Goal: Task Accomplishment & Management: Complete application form

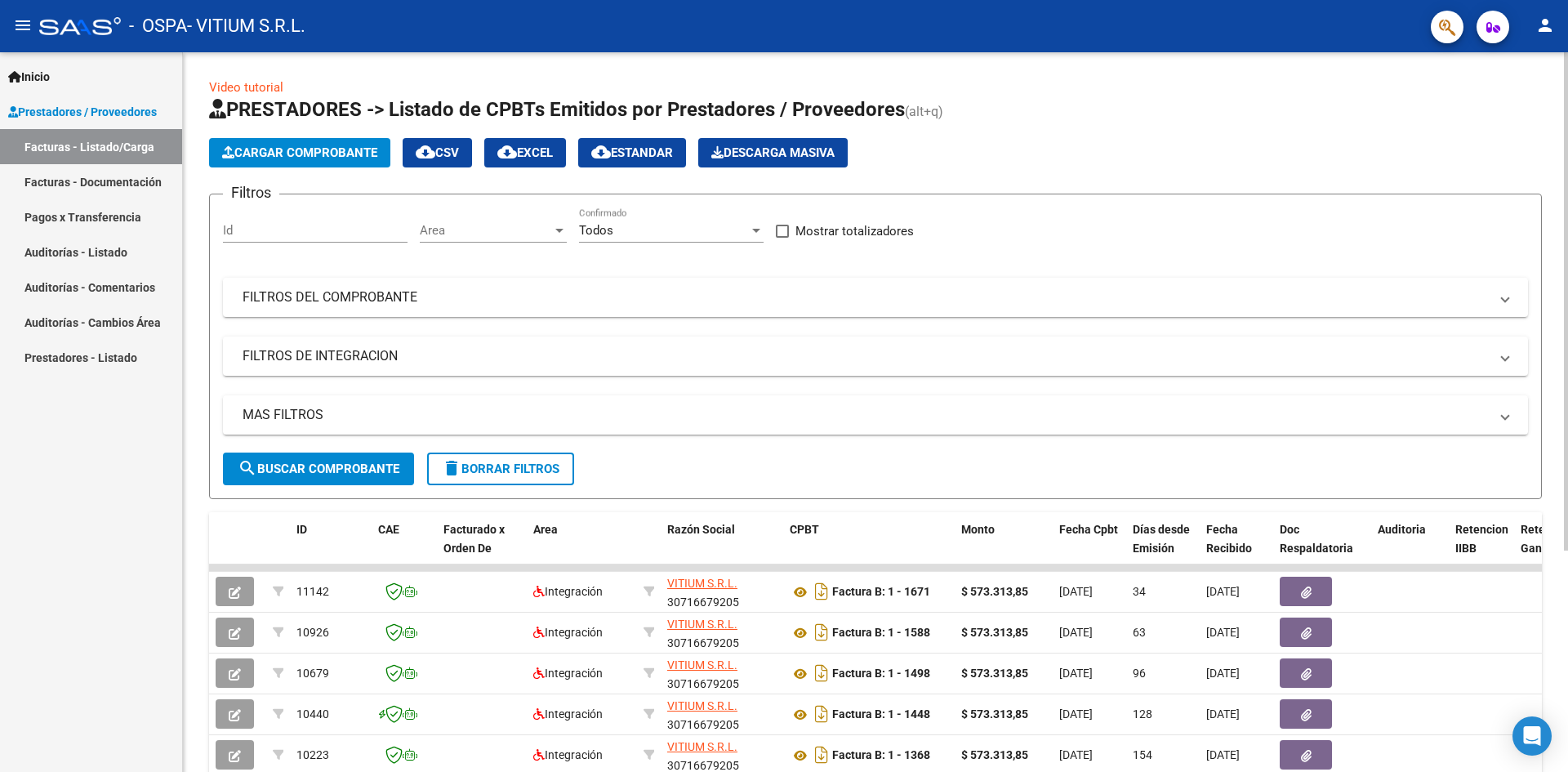
click at [275, 145] on span "Cargar Comprobante" at bounding box center [300, 152] width 155 height 15
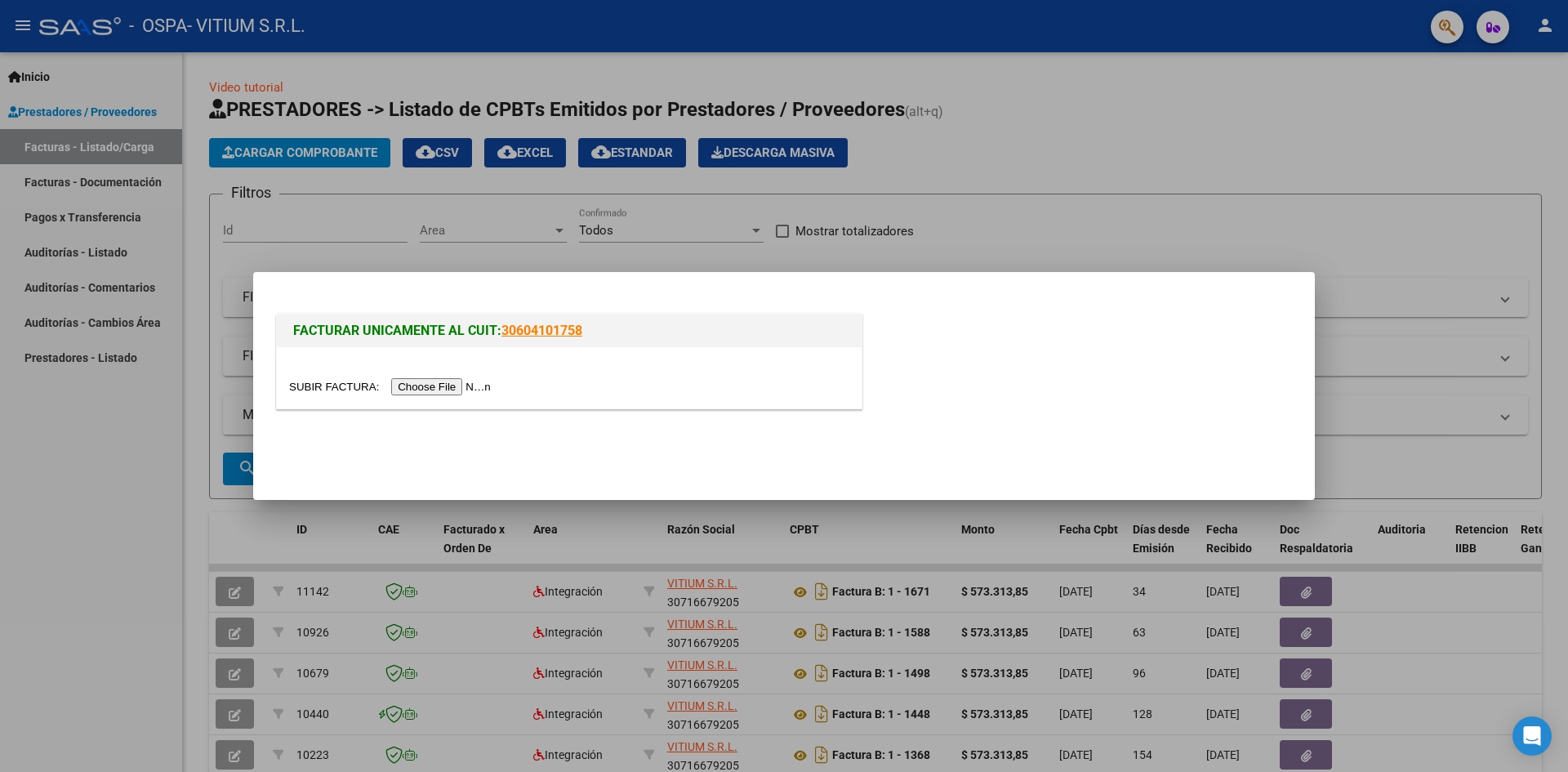
click at [465, 386] on input "file" at bounding box center [392, 386] width 207 height 17
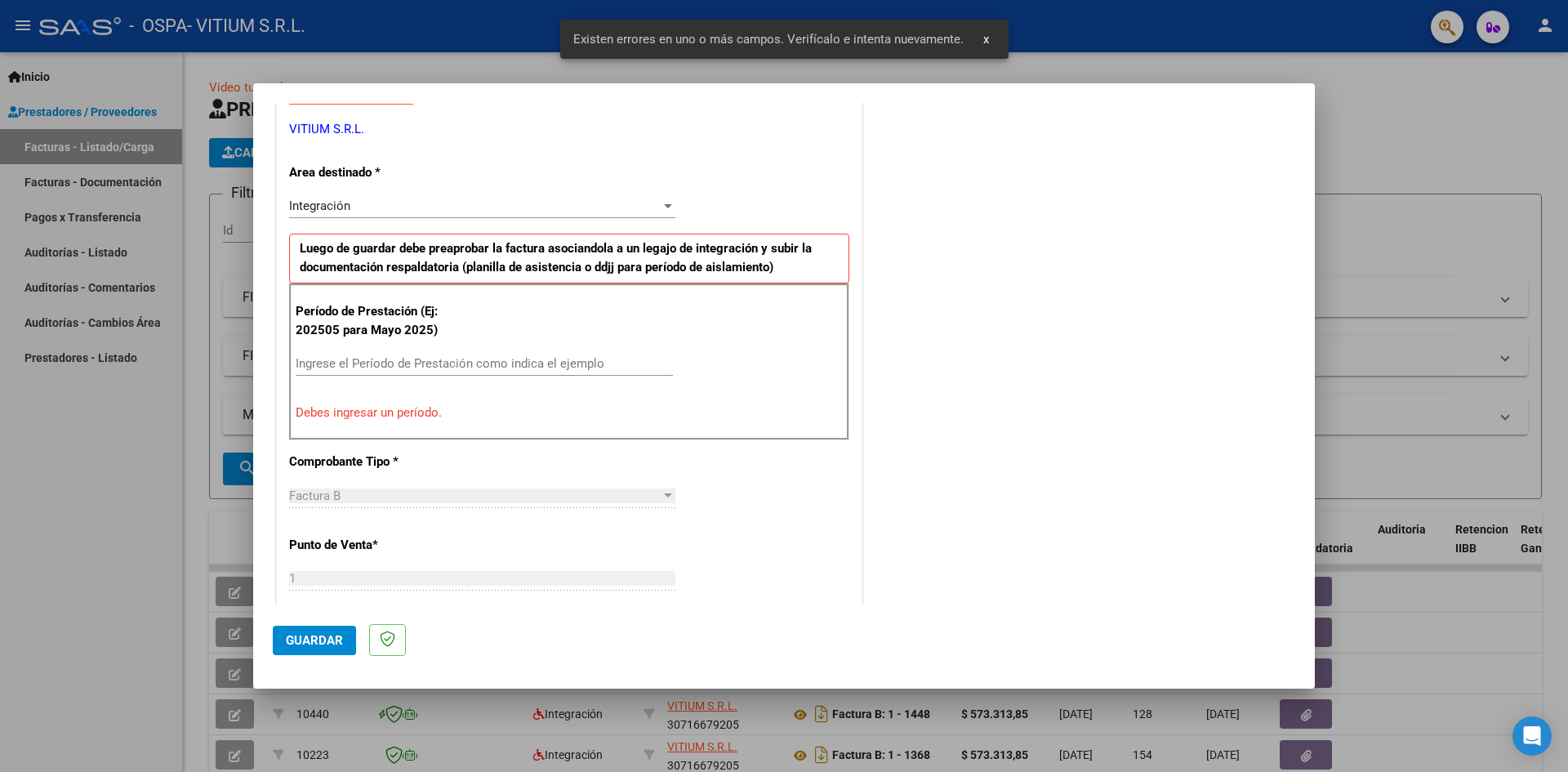
scroll to position [326, 0]
click at [404, 366] on input "Ingrese el Período de Prestación como indica el ejemplo" at bounding box center [484, 362] width 378 height 15
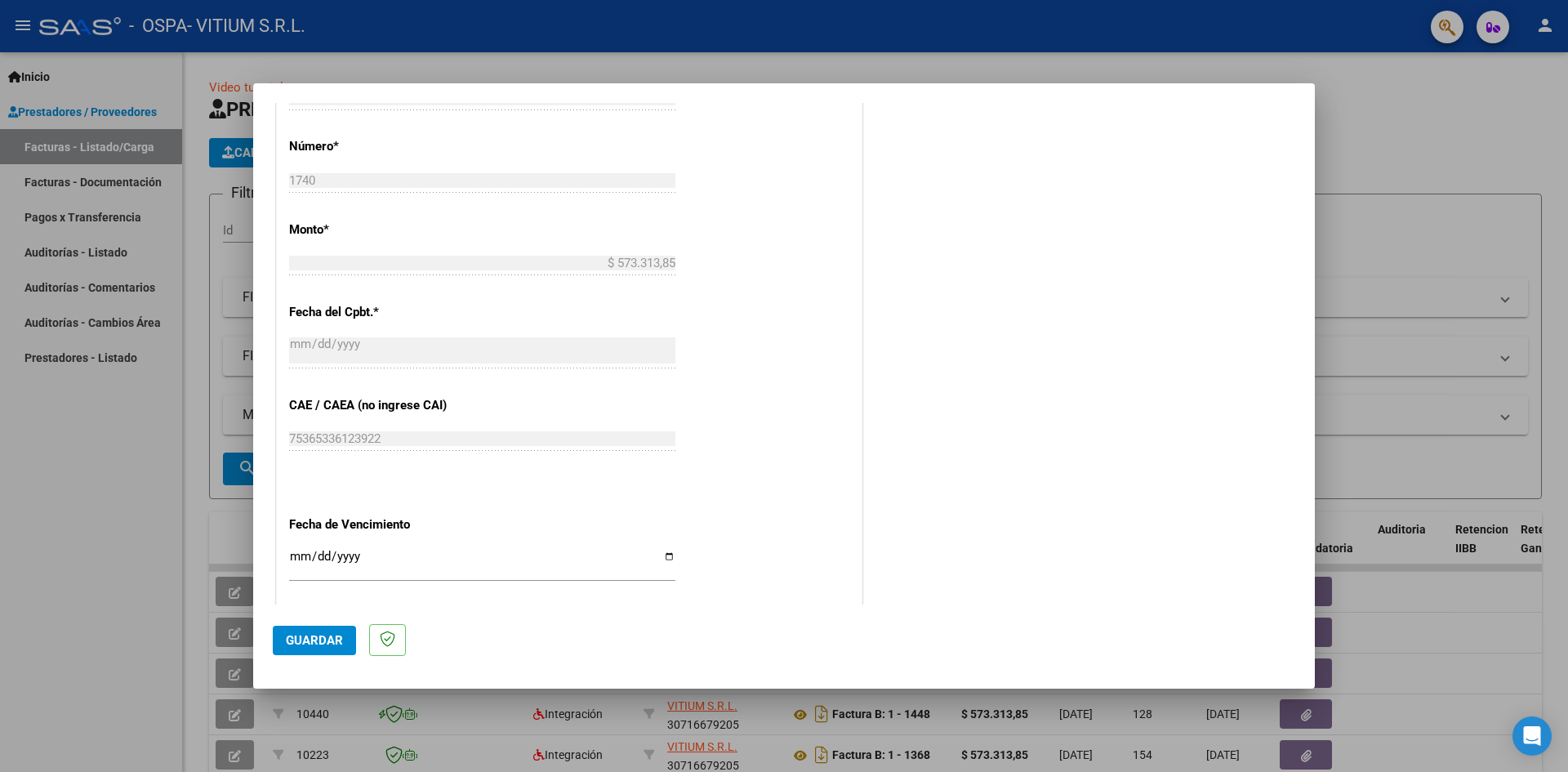
scroll to position [899, 0]
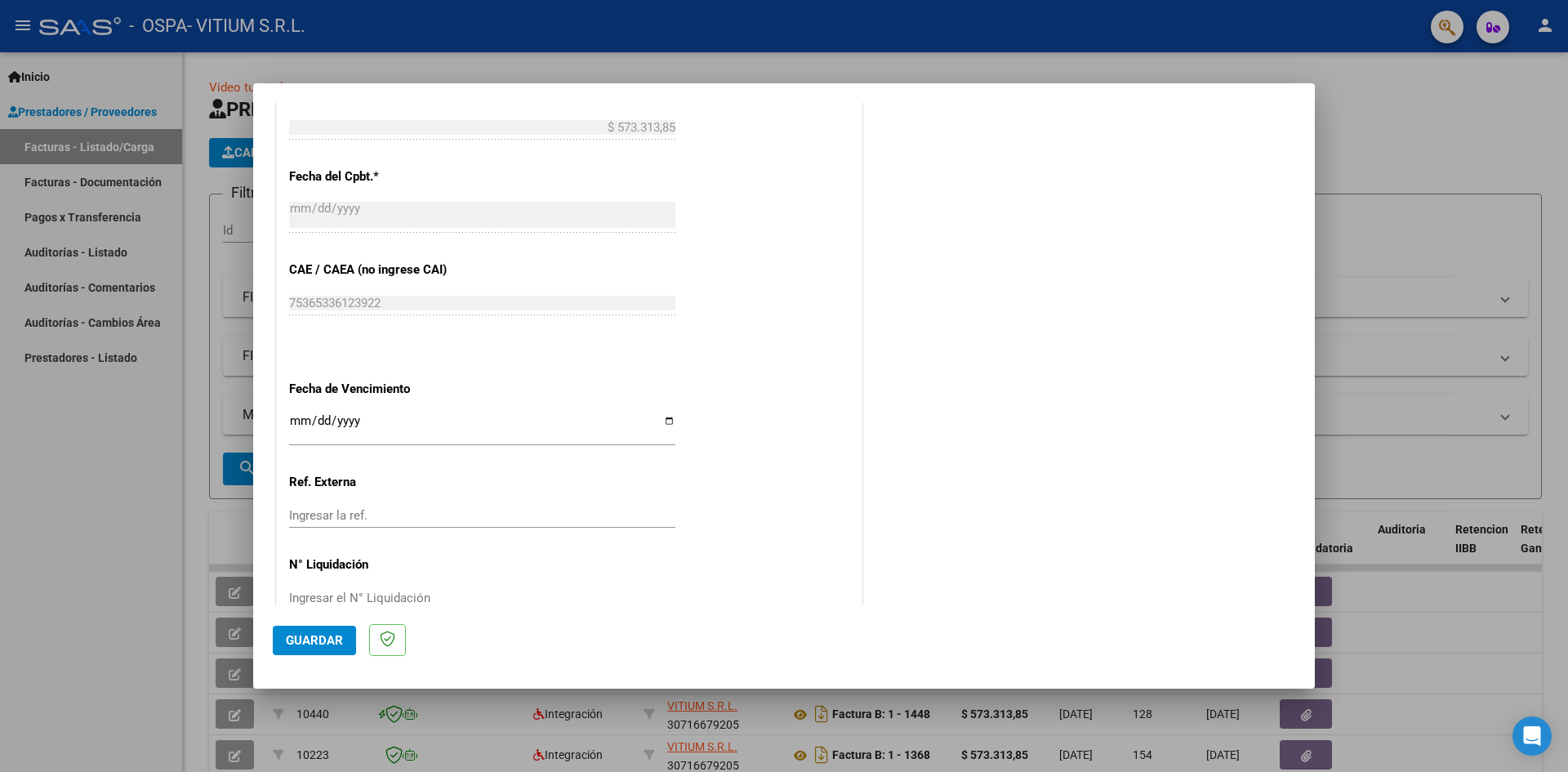
type input "202508"
click at [665, 425] on input "Ingresar la fecha" at bounding box center [481, 427] width 387 height 26
type input "[DATE]"
click at [308, 633] on span "Guardar" at bounding box center [314, 640] width 57 height 15
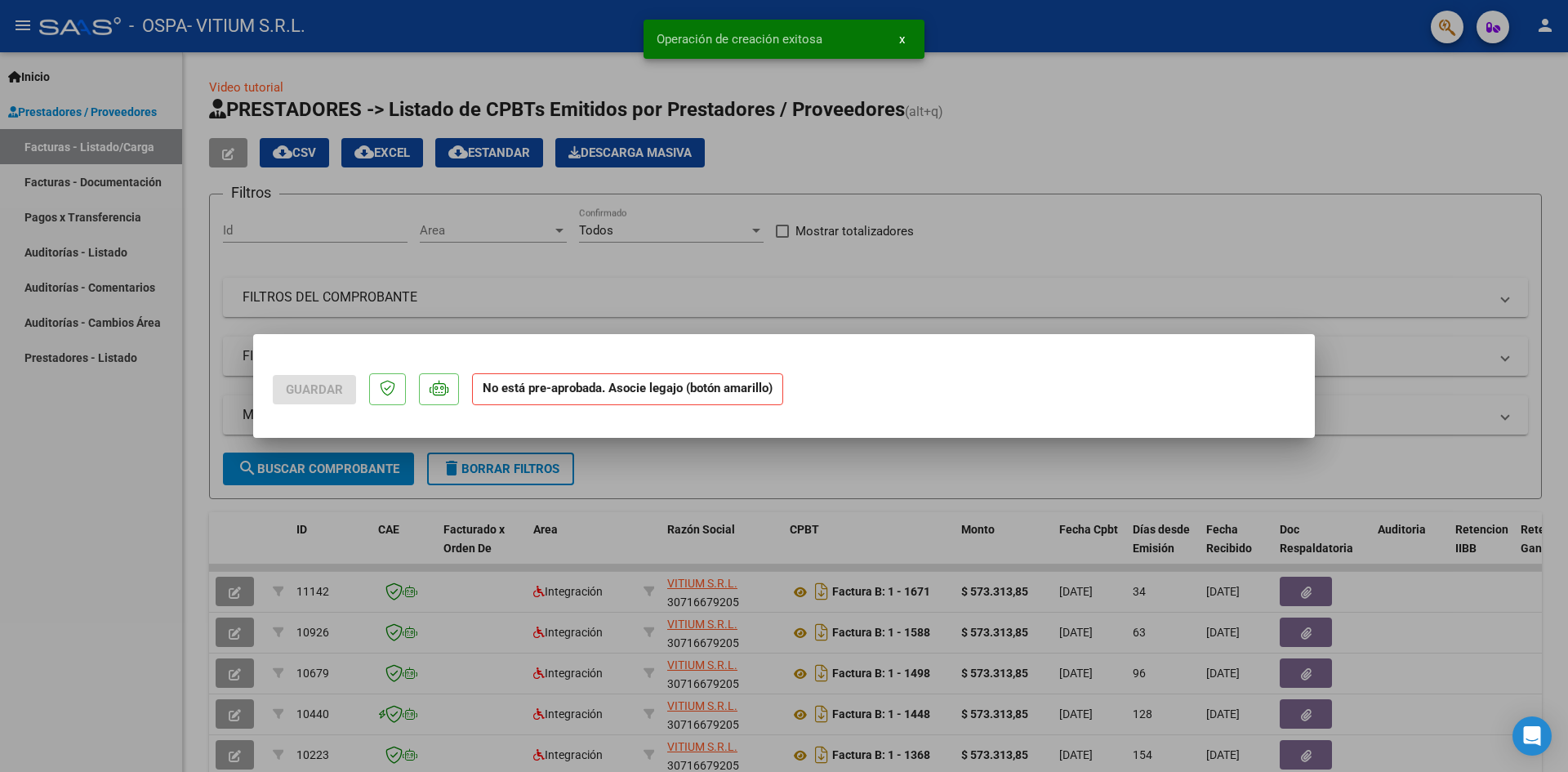
scroll to position [0, 0]
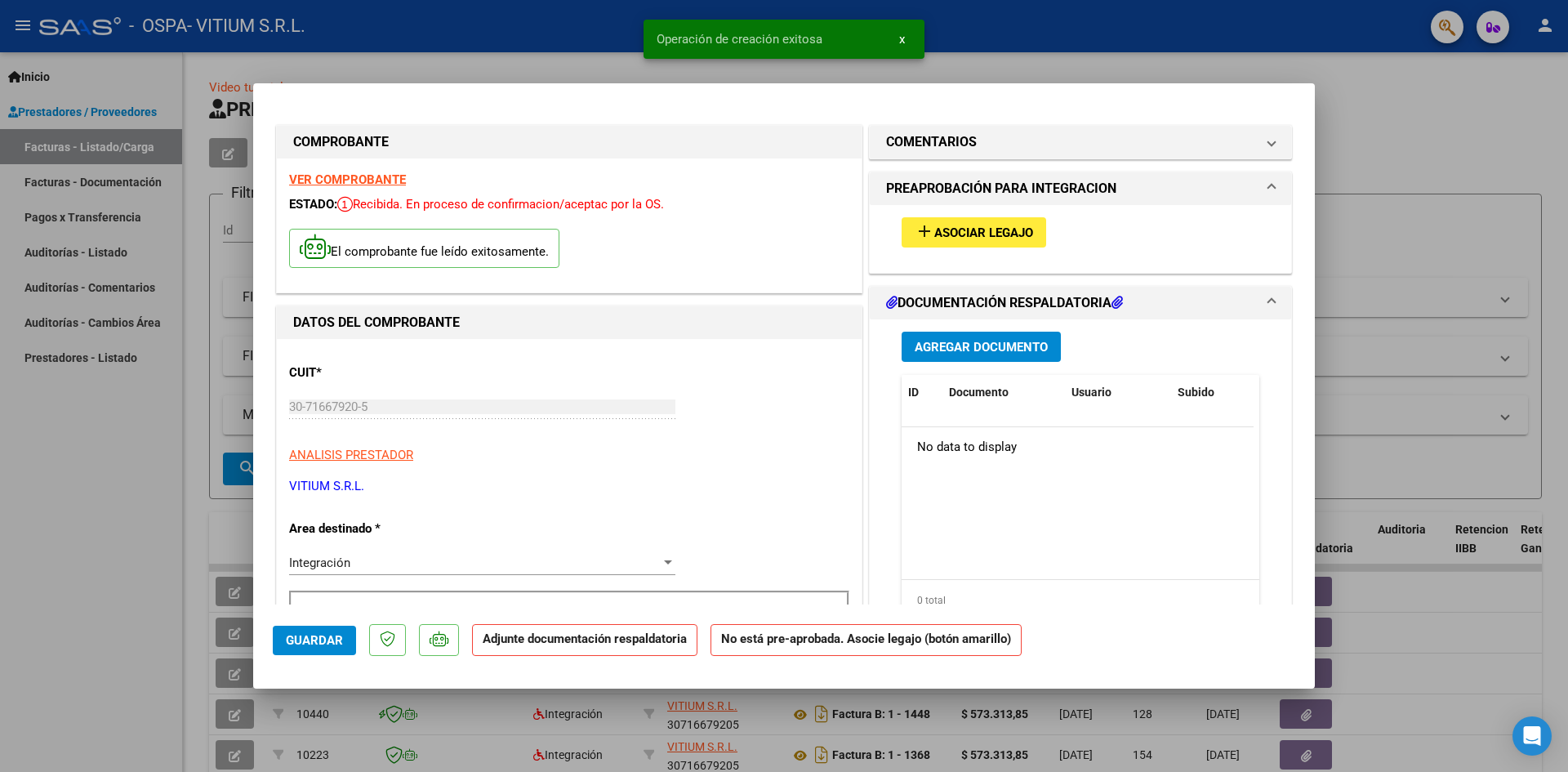
click at [960, 225] on span "Asociar Legajo" at bounding box center [984, 232] width 99 height 15
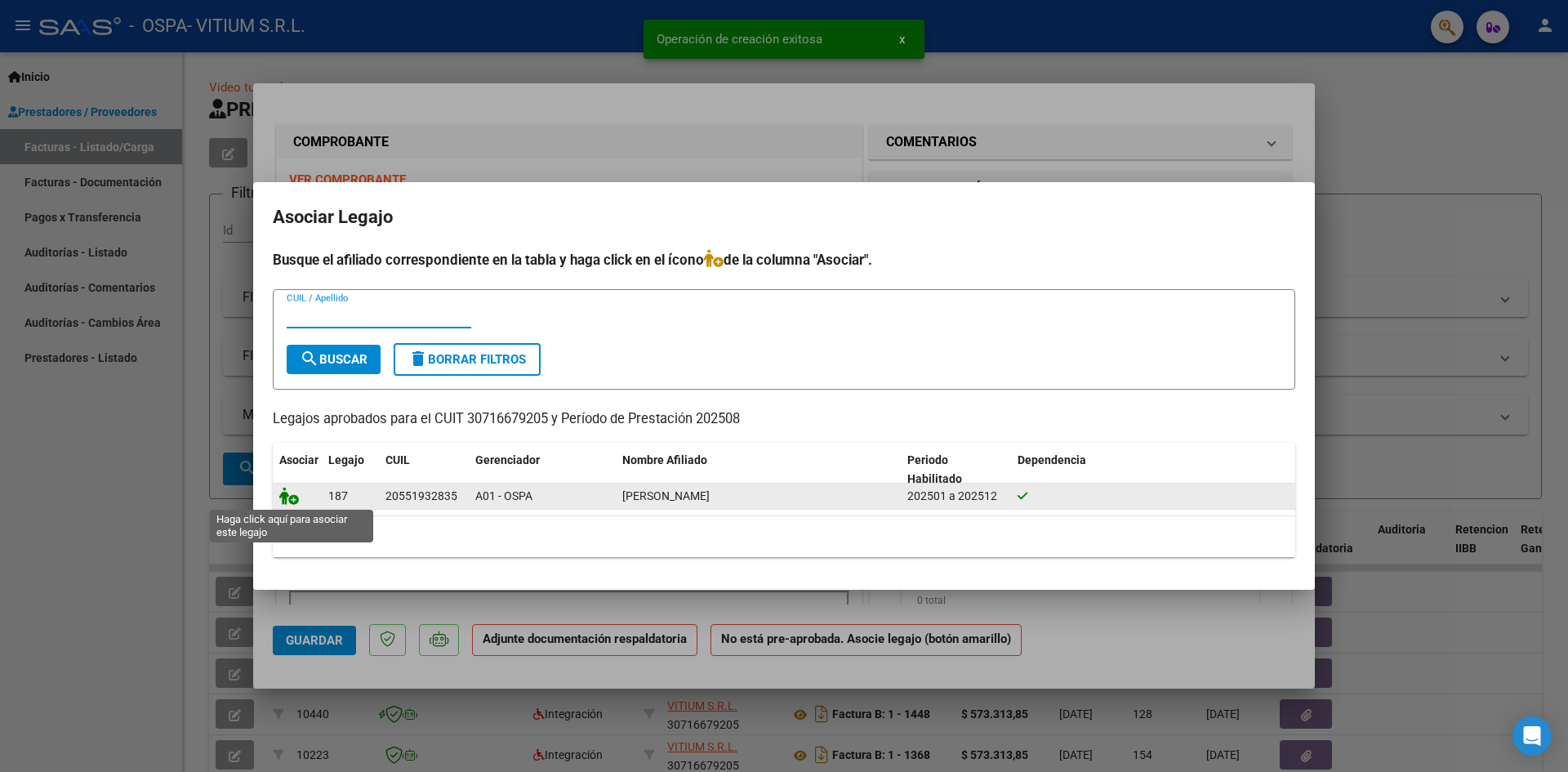
click at [288, 489] on icon at bounding box center [290, 495] width 20 height 18
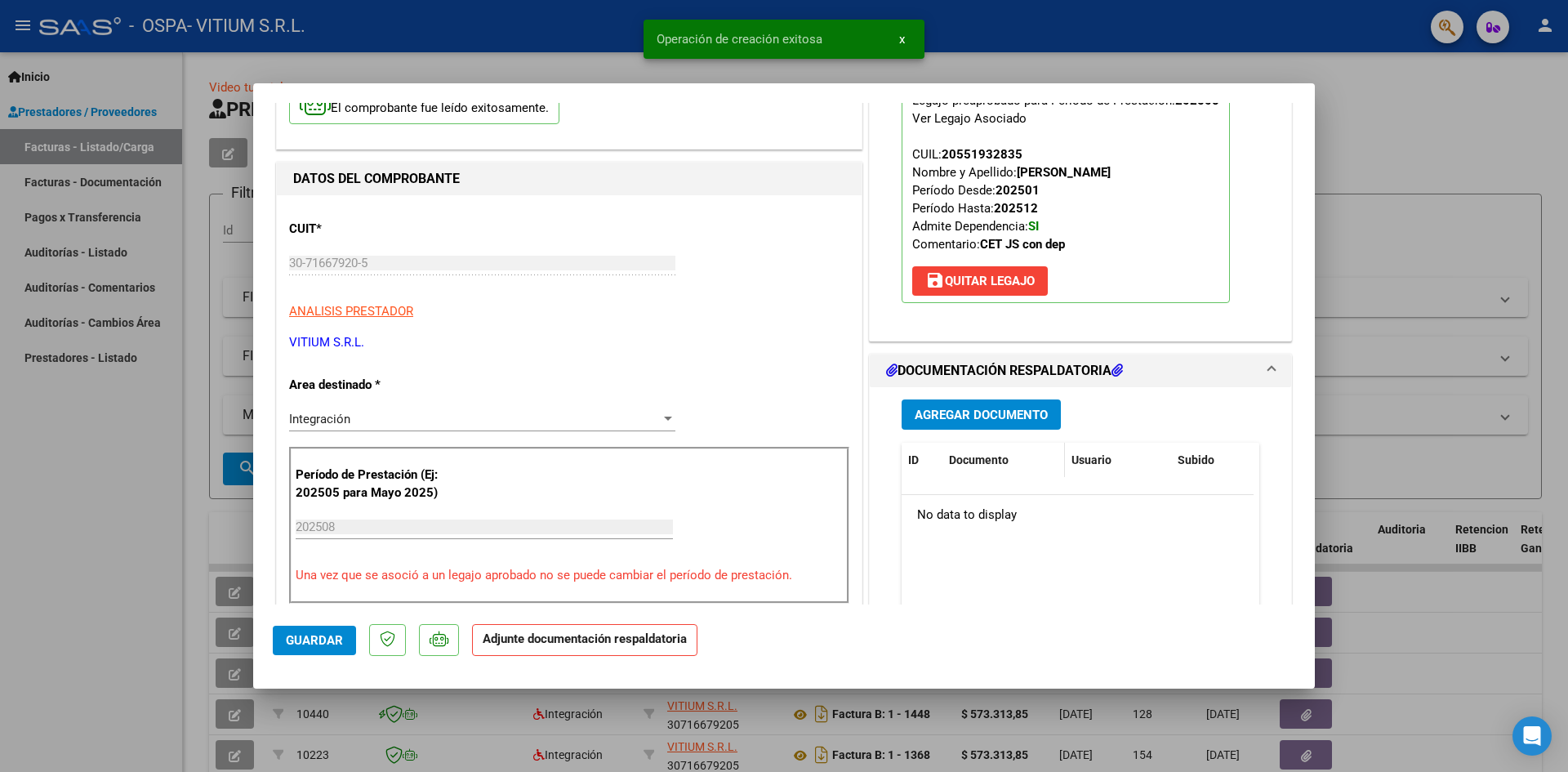
scroll to position [163, 0]
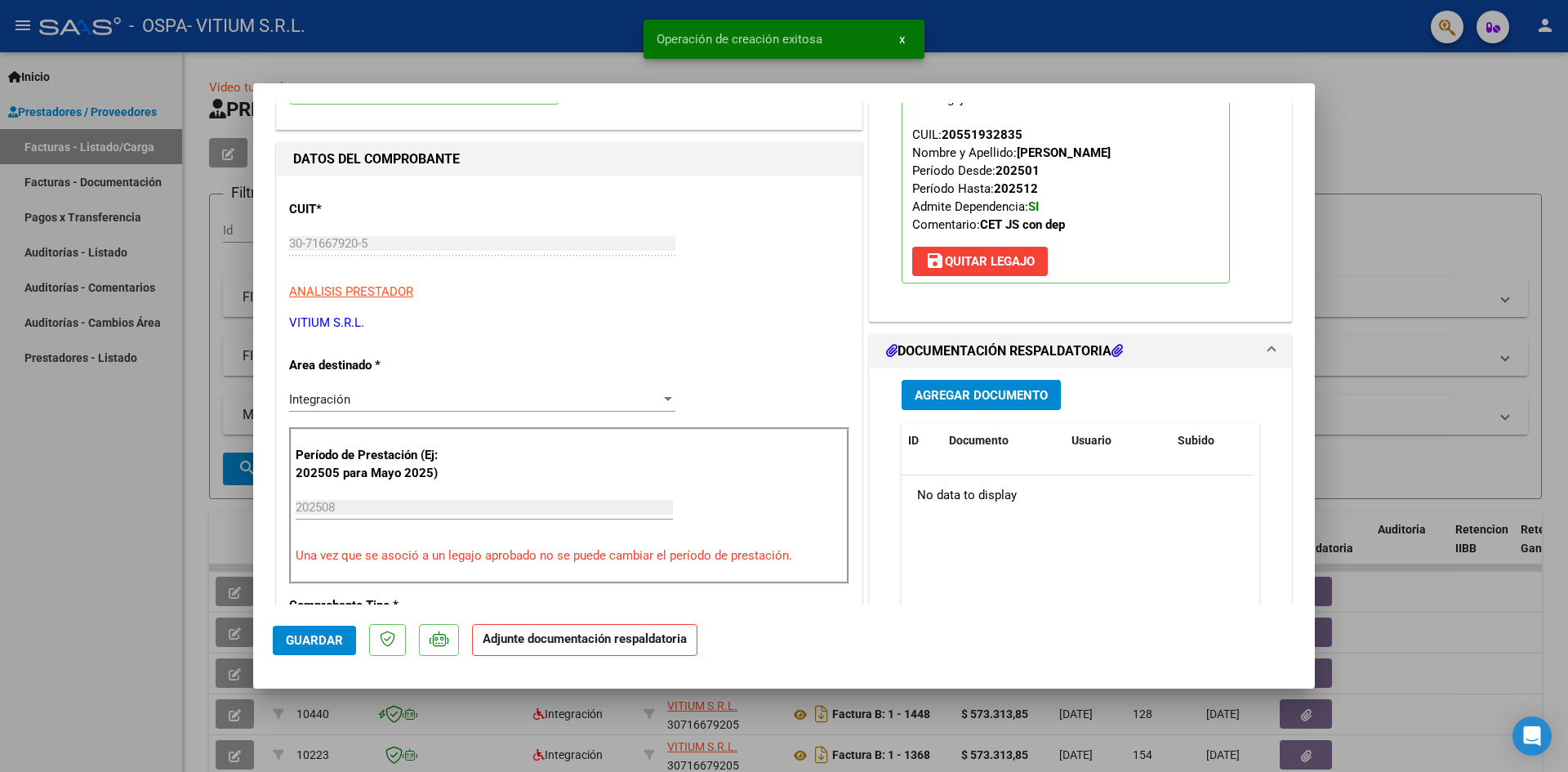
click at [989, 402] on button "Agregar Documento" at bounding box center [981, 394] width 159 height 31
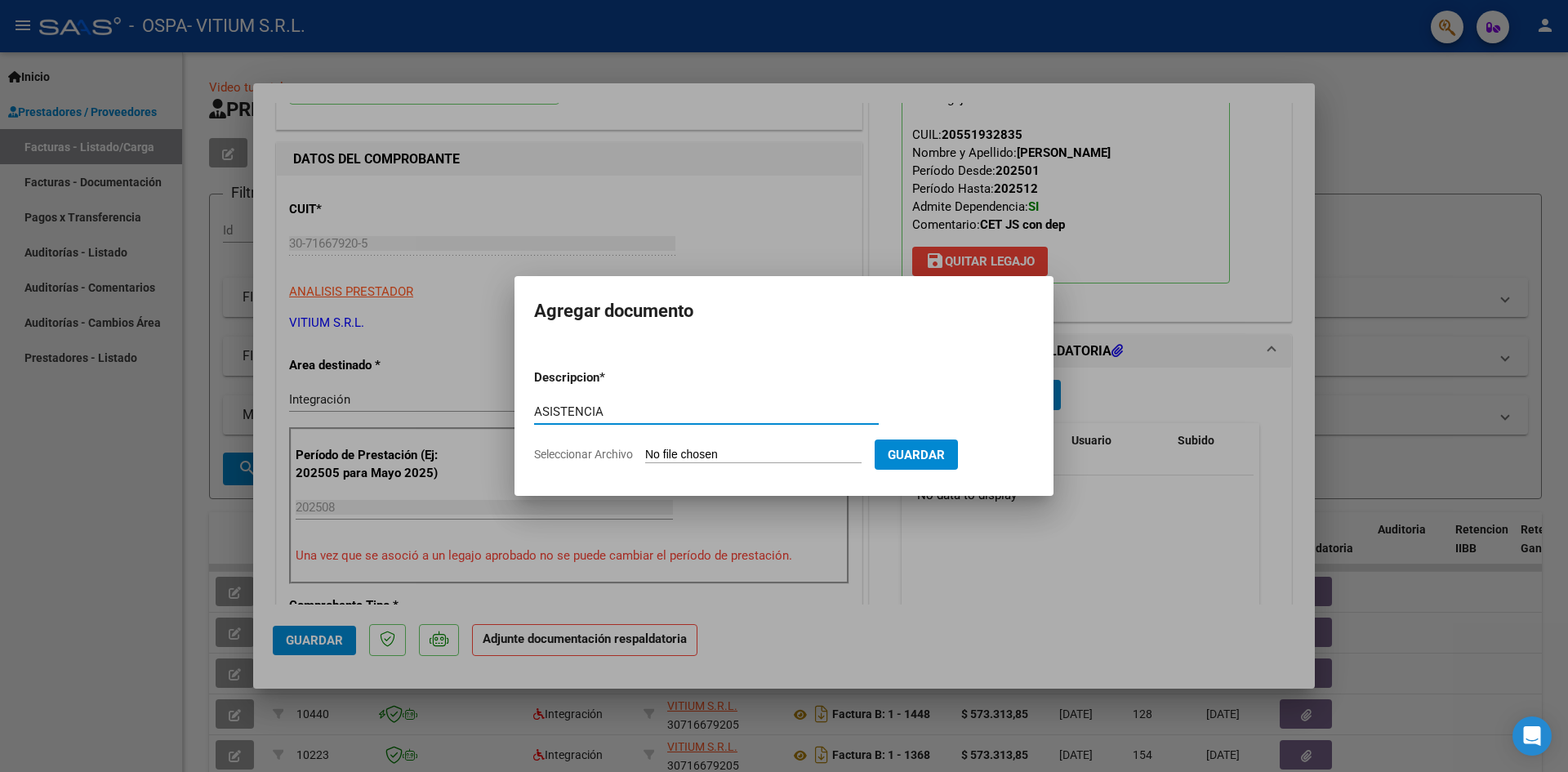
type input "ASISTENCIA"
click at [745, 456] on input "Seleccionar Archivo" at bounding box center [753, 456] width 217 height 16
type input "C:\fakepath\ASISTENCIA OSPA [PERSON_NAME].pdf"
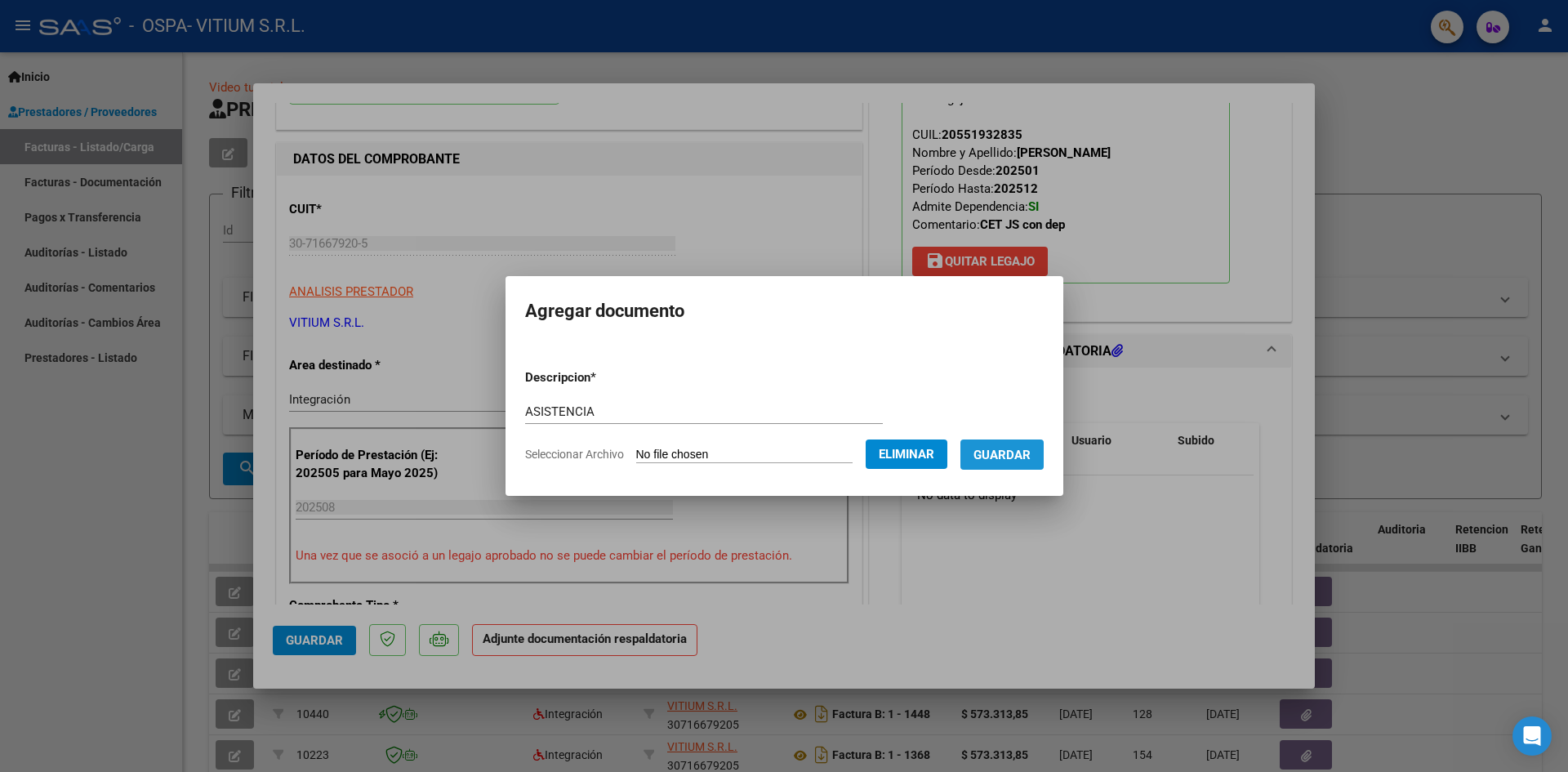
click at [1006, 458] on span "Guardar" at bounding box center [1002, 455] width 57 height 15
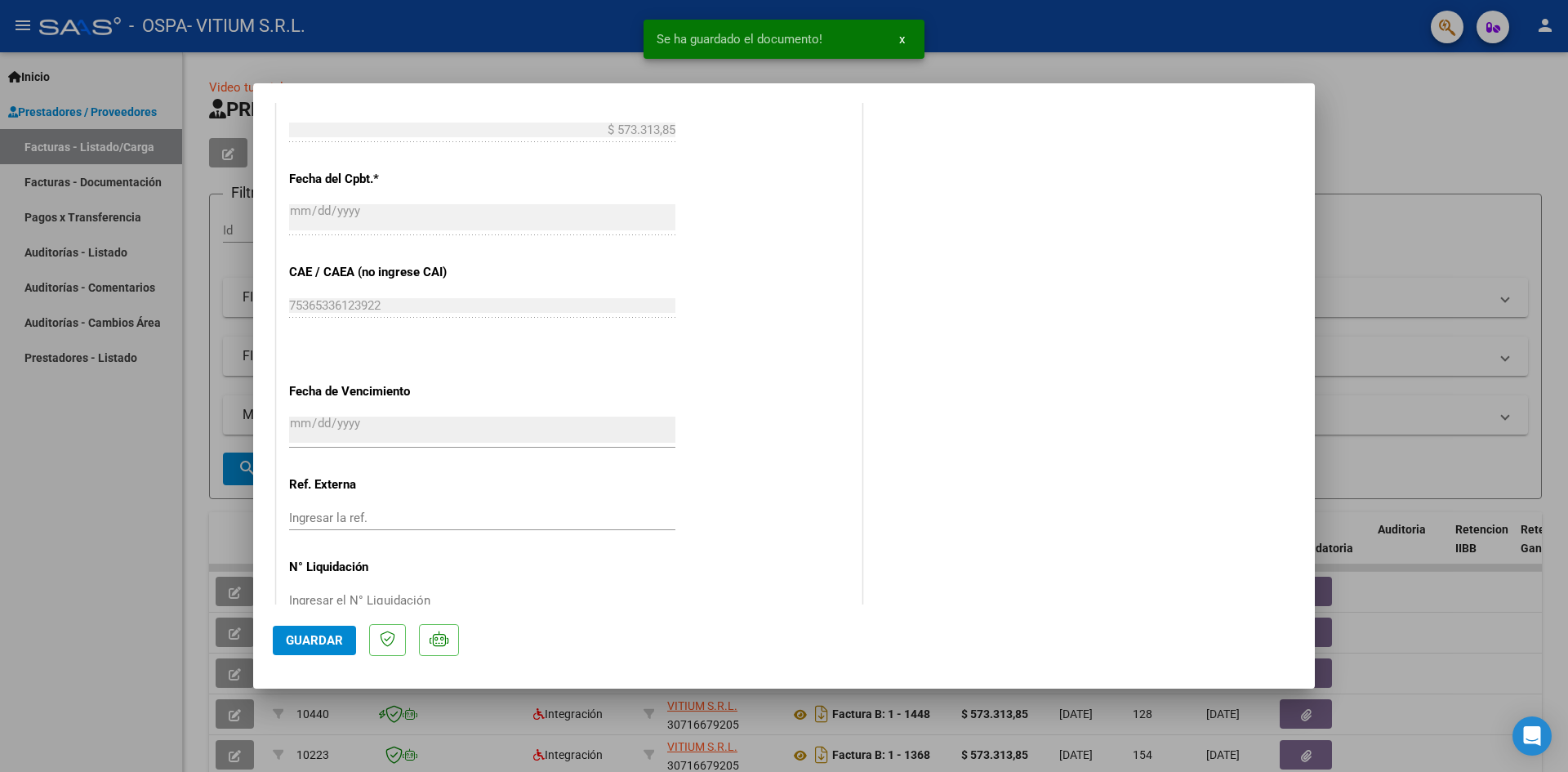
scroll to position [960, 0]
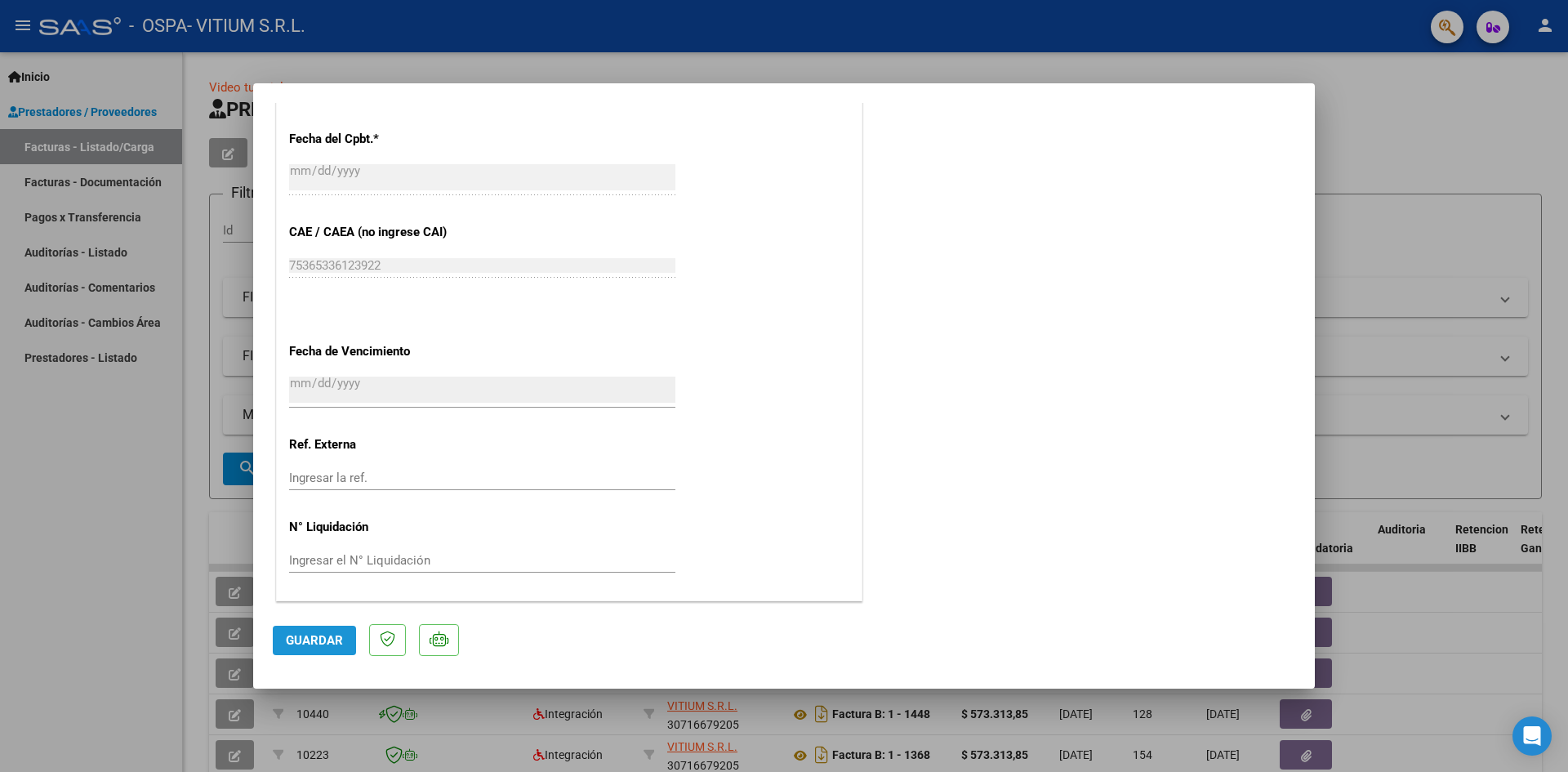
click at [305, 635] on span "Guardar" at bounding box center [314, 640] width 57 height 15
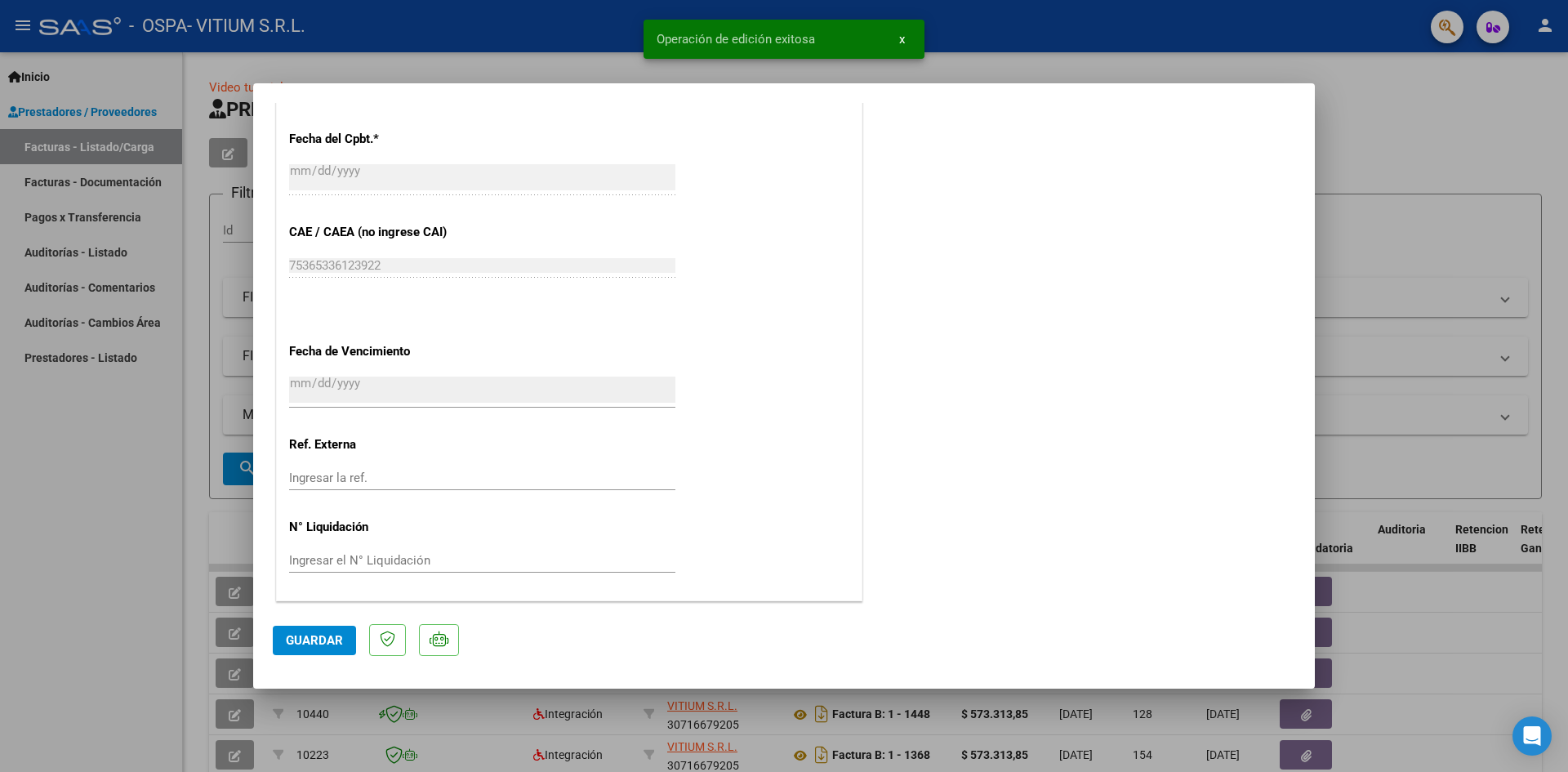
click at [117, 532] on div at bounding box center [784, 386] width 1568 height 772
type input "$ 0,00"
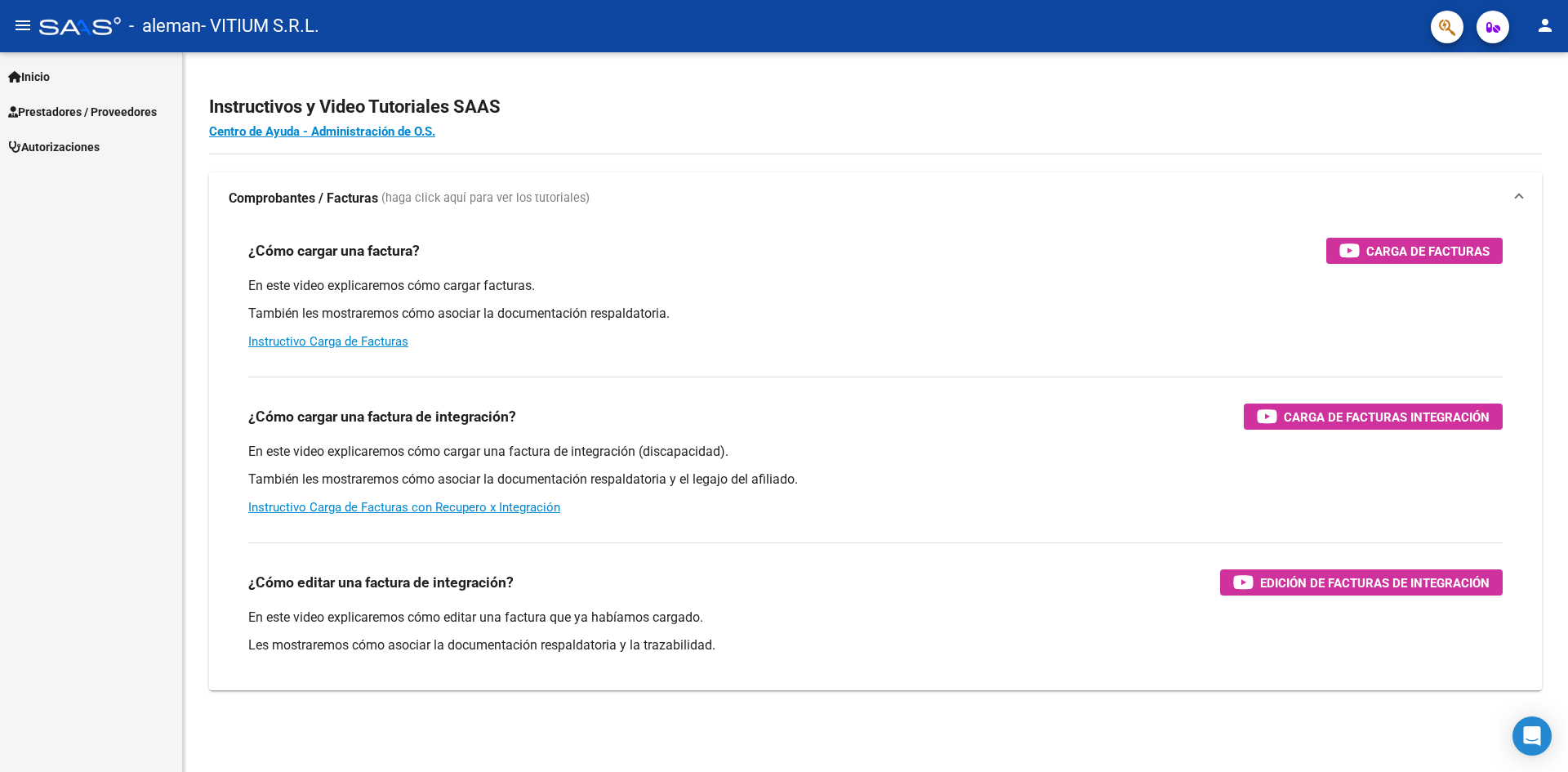
click at [49, 111] on span "Prestadores / Proveedores" at bounding box center [82, 112] width 148 height 18
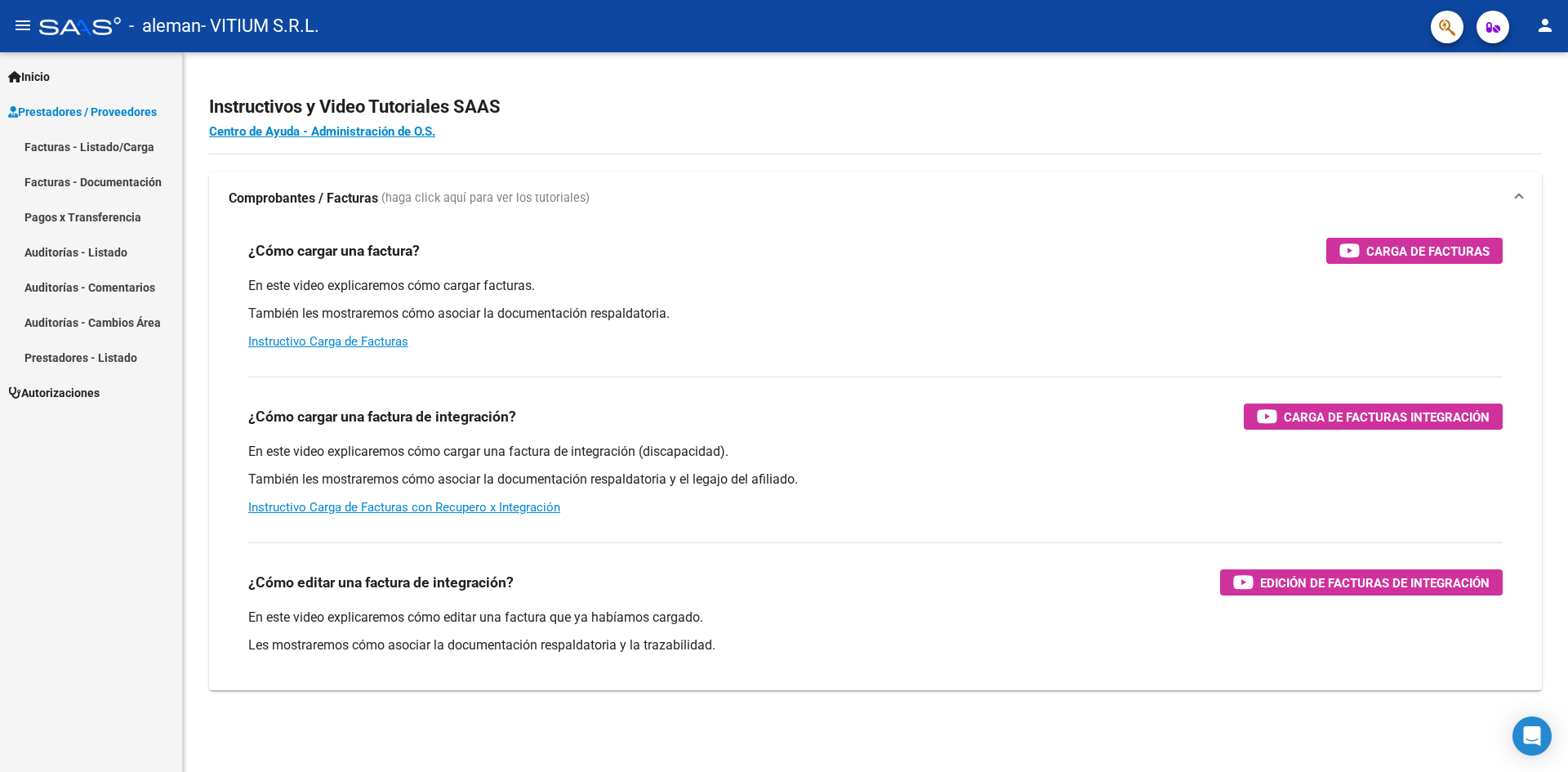
click at [83, 142] on link "Facturas - Listado/Carga" at bounding box center [91, 147] width 182 height 36
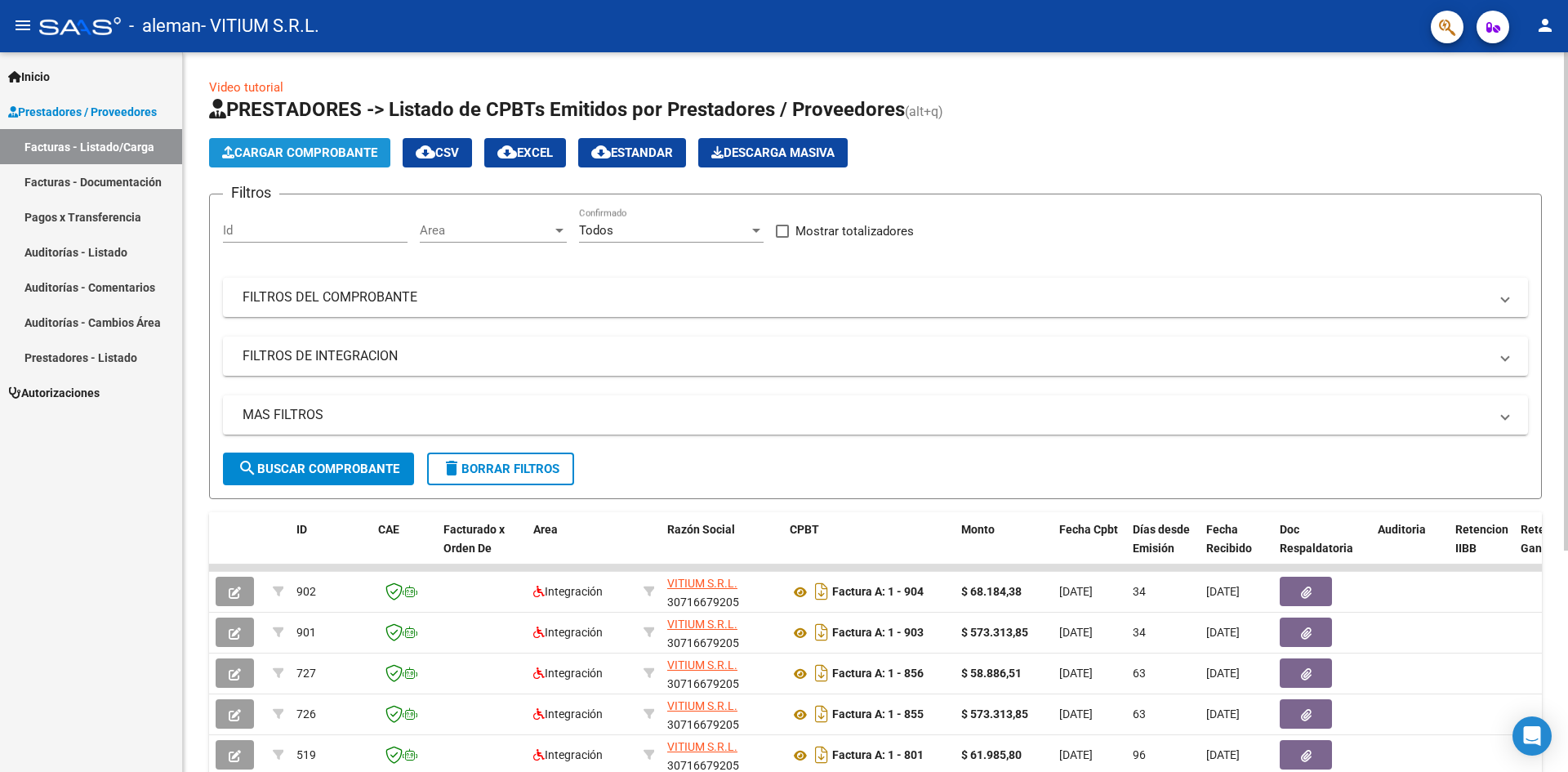
click at [314, 152] on span "Cargar Comprobante" at bounding box center [300, 152] width 155 height 15
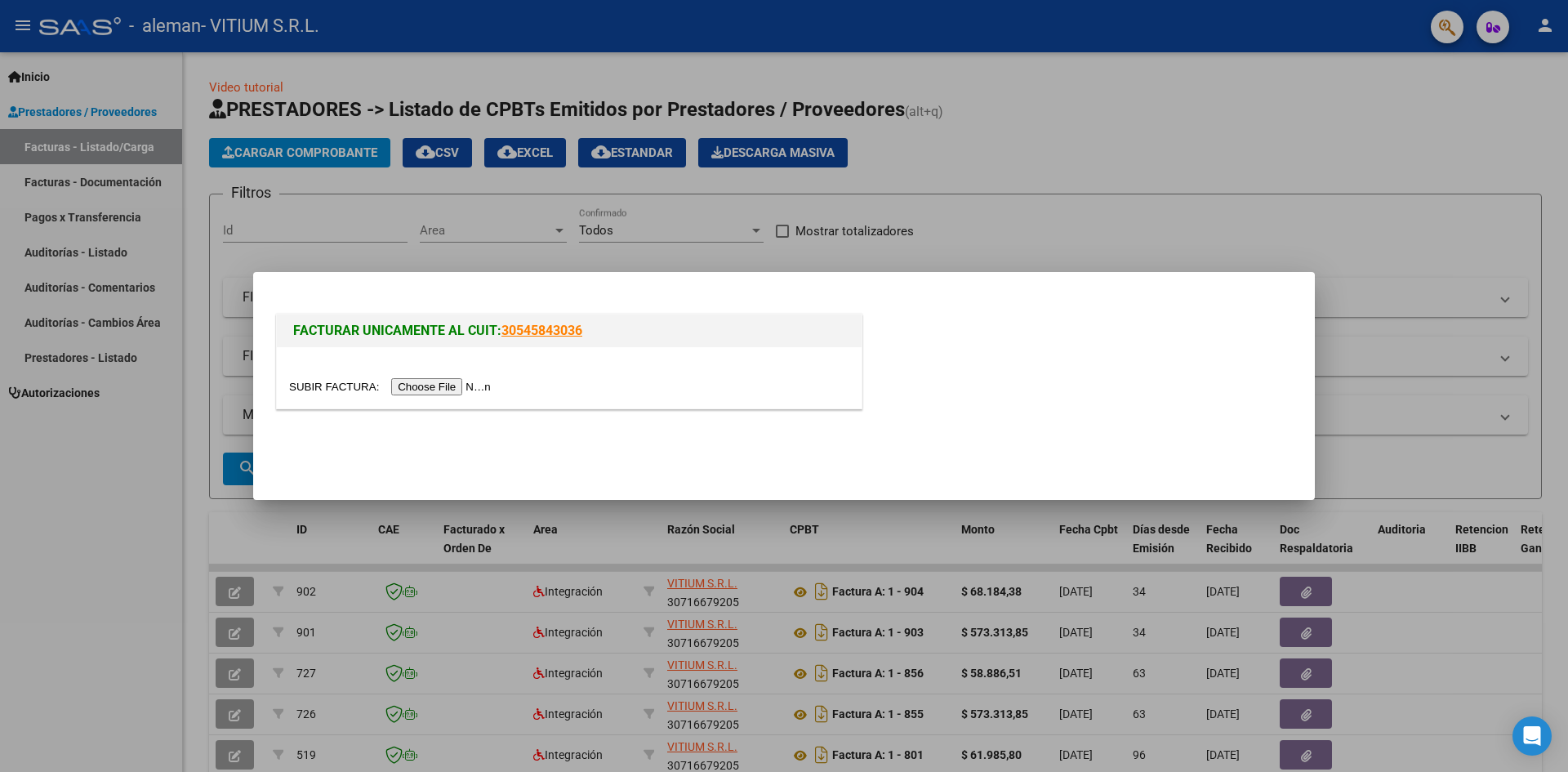
click at [467, 390] on input "file" at bounding box center [392, 386] width 207 height 17
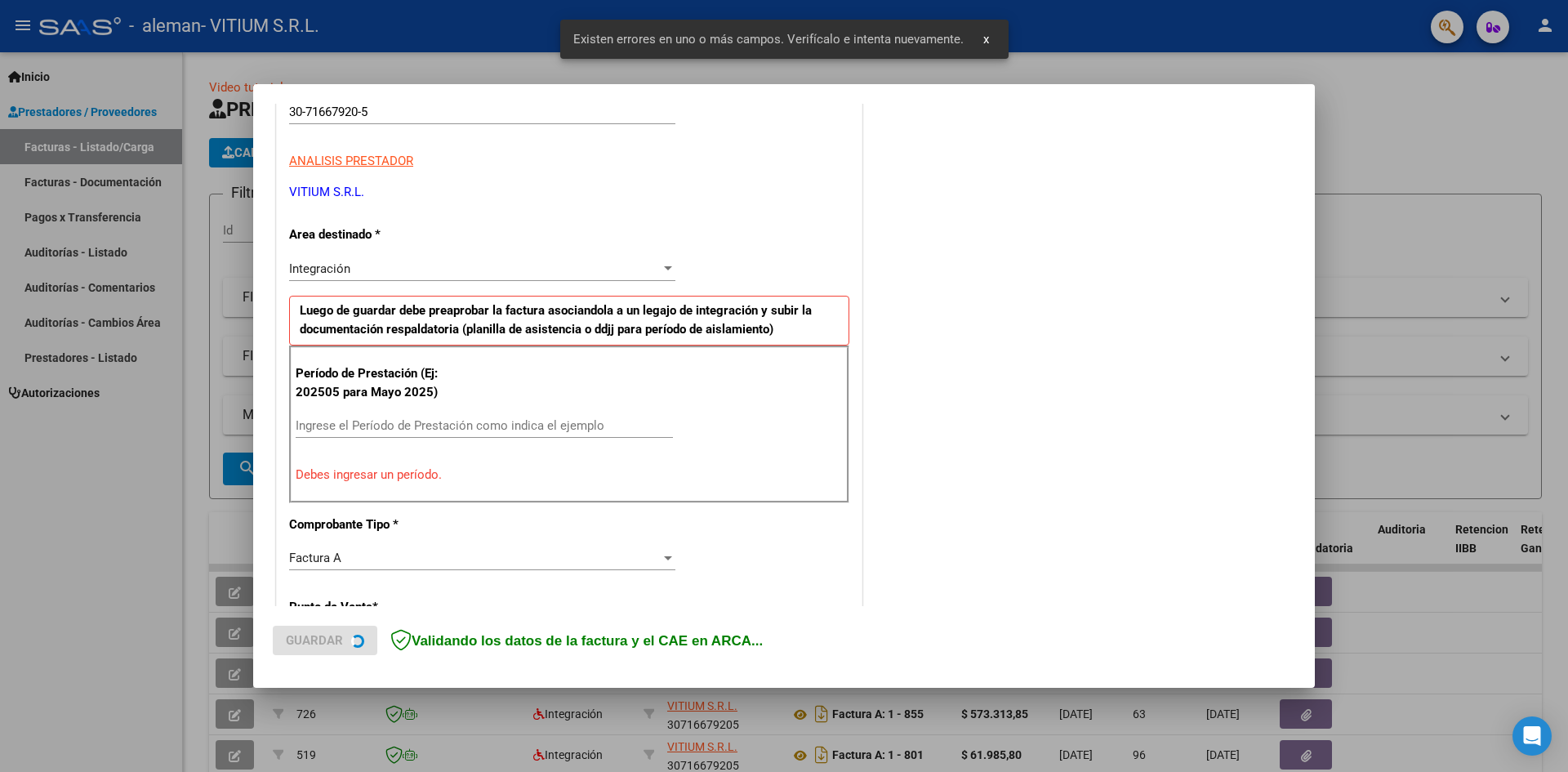
scroll to position [288, 0]
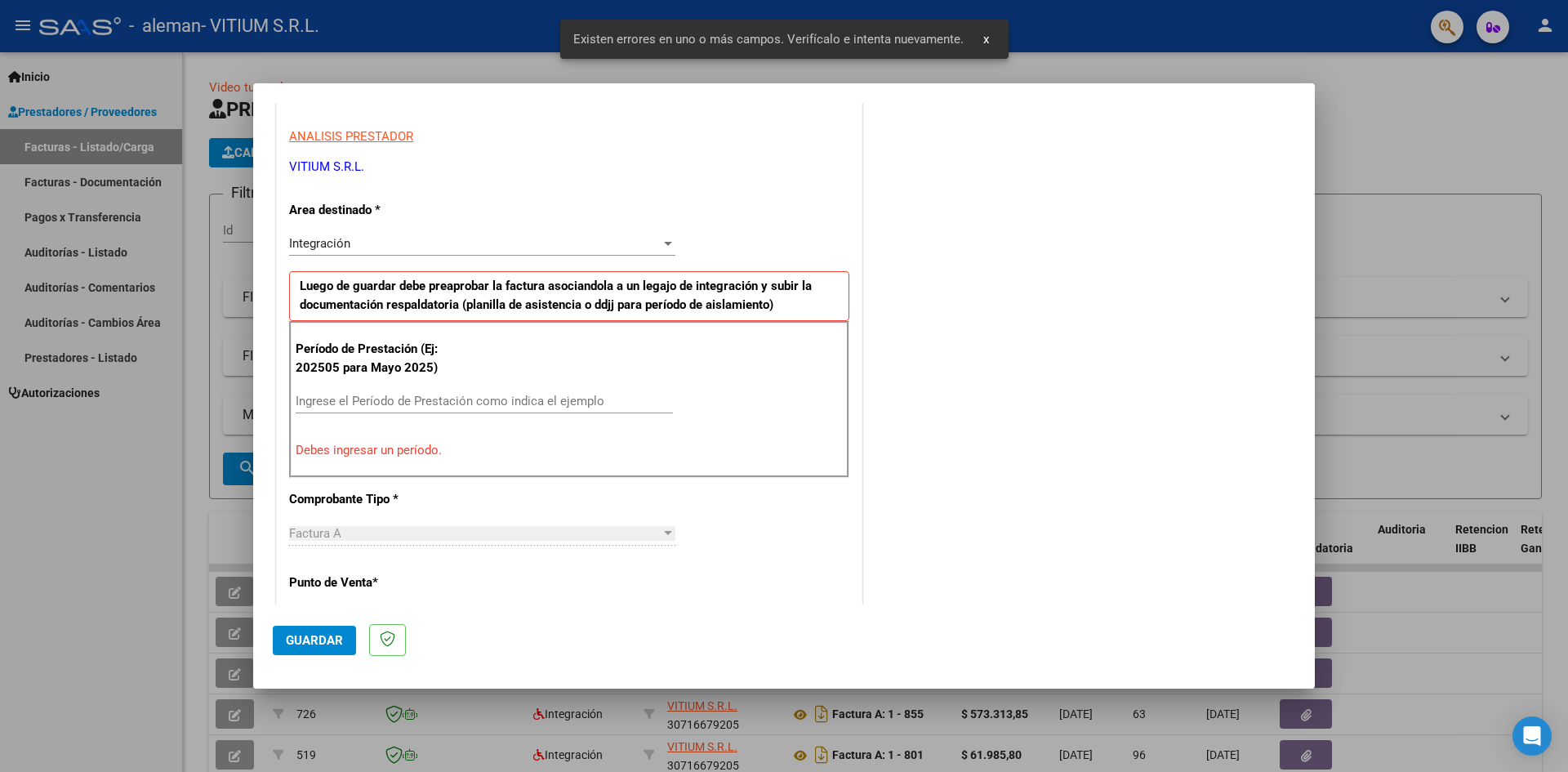
click at [443, 405] on input "Ingrese el Período de Prestación como indica el ejemplo" at bounding box center [484, 400] width 378 height 15
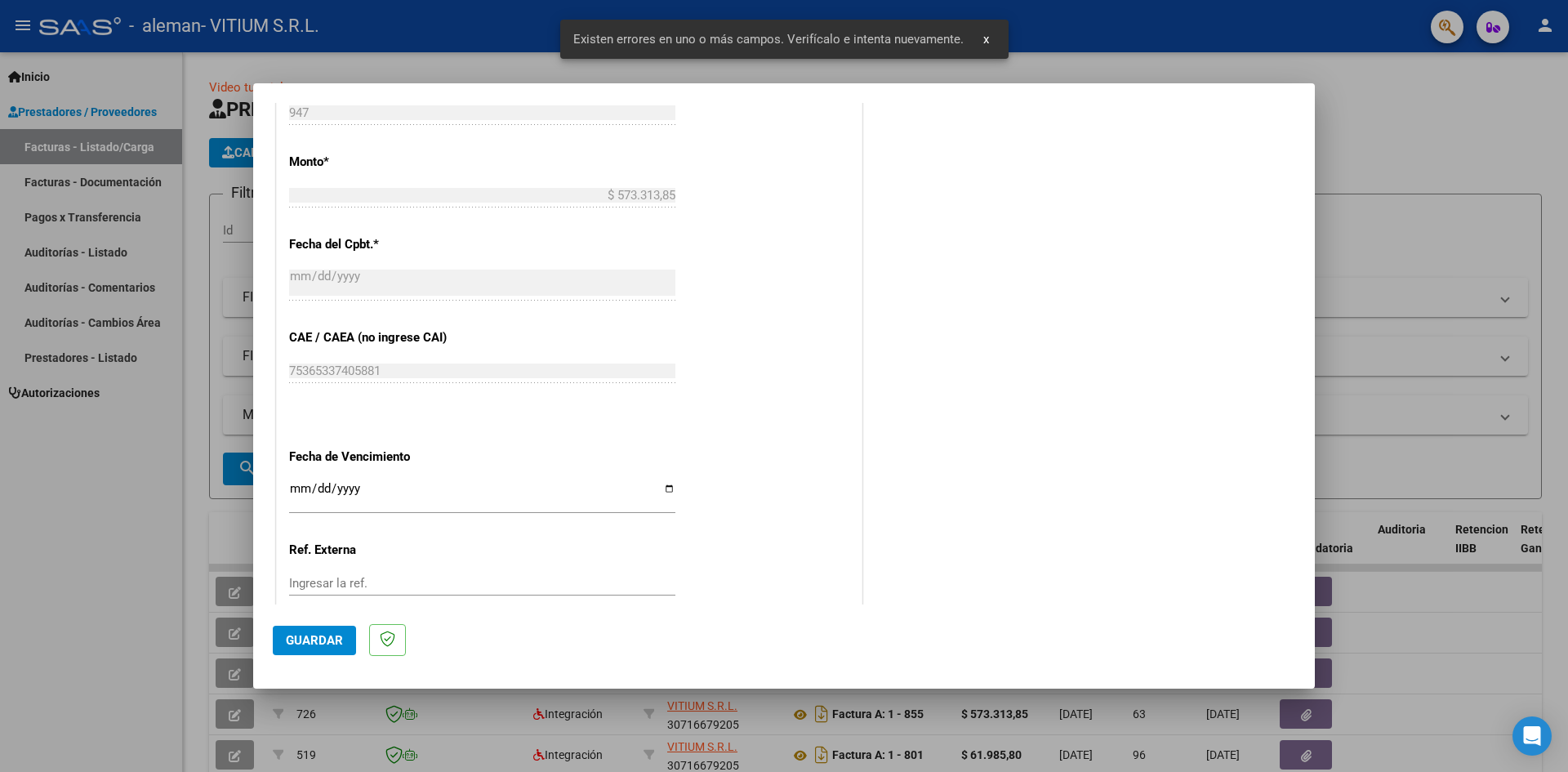
scroll to position [859, 0]
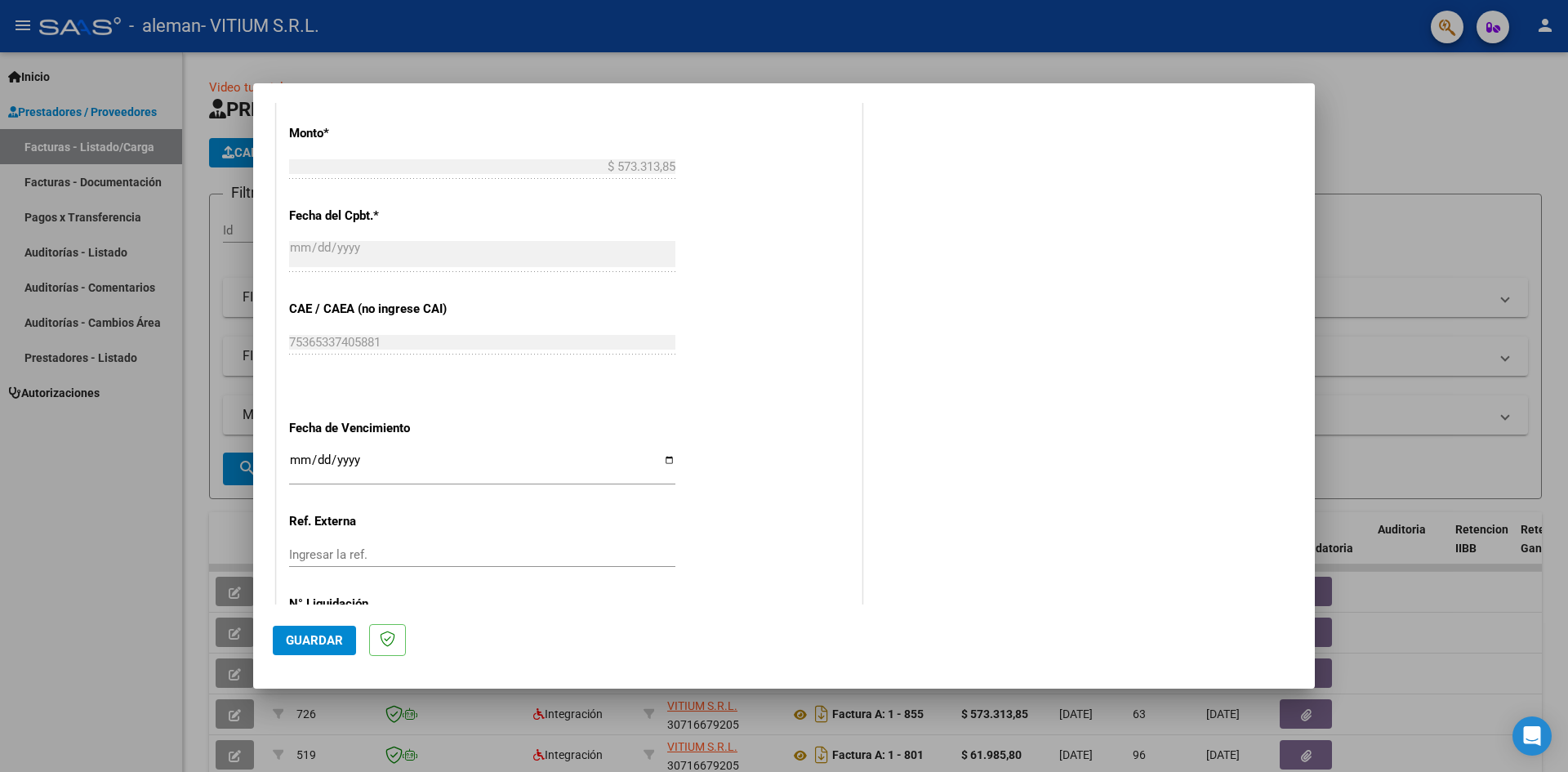
type input "202508"
click at [661, 459] on input "Ingresar la fecha" at bounding box center [481, 466] width 387 height 26
type input "[DATE]"
click at [329, 643] on span "Guardar" at bounding box center [314, 640] width 57 height 15
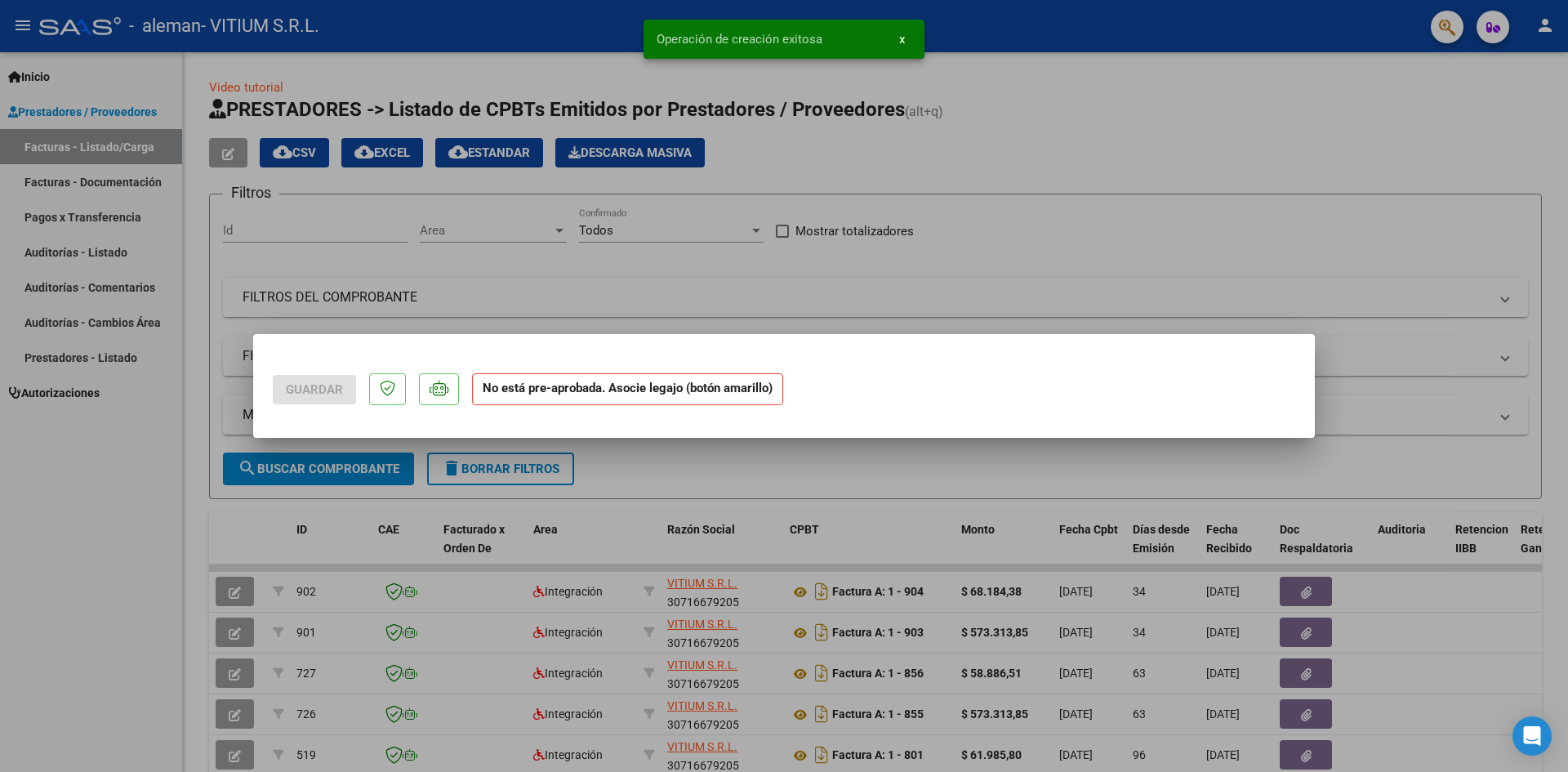
scroll to position [0, 0]
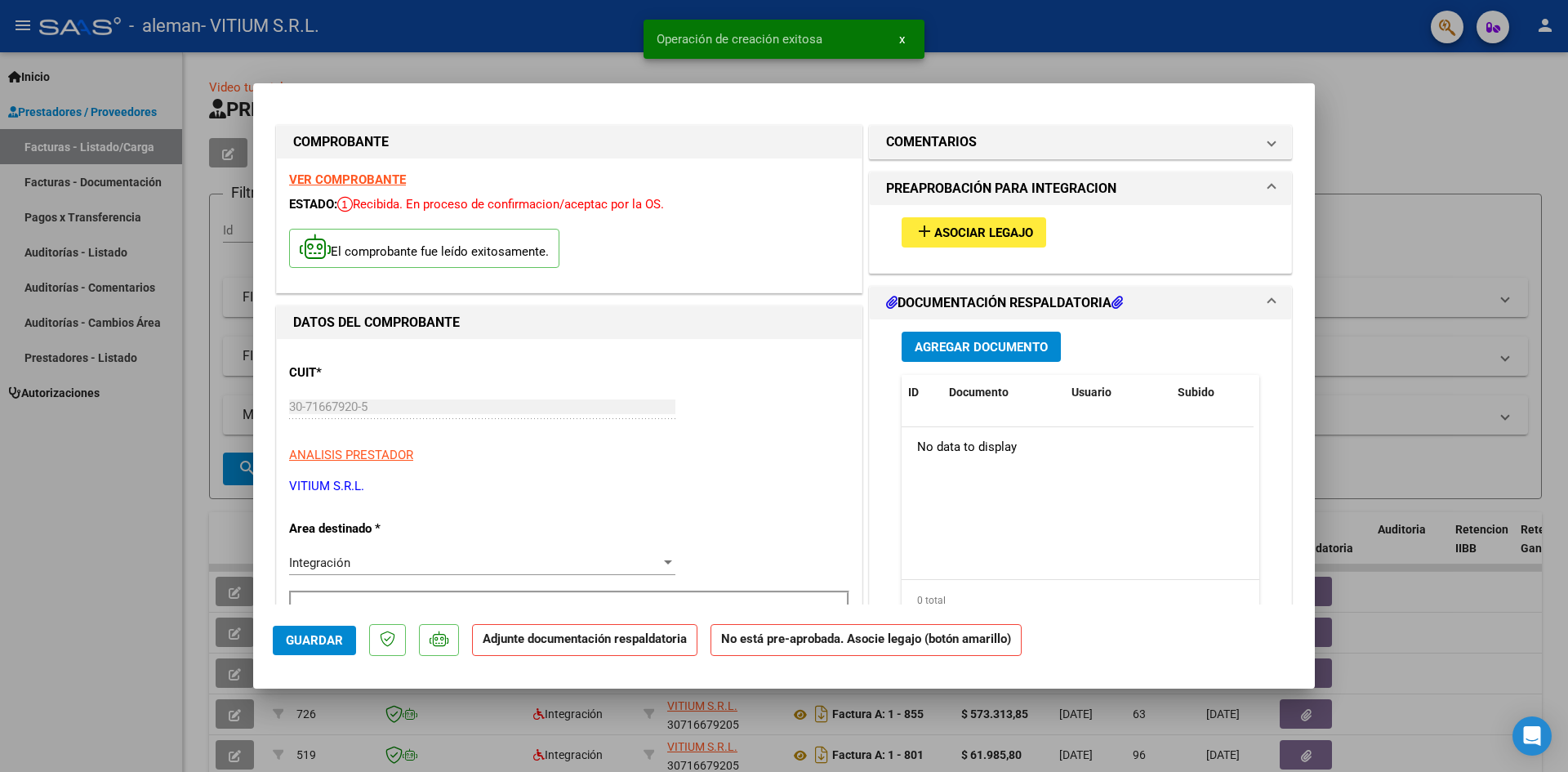
click at [962, 227] on span "Asociar Legajo" at bounding box center [984, 232] width 99 height 15
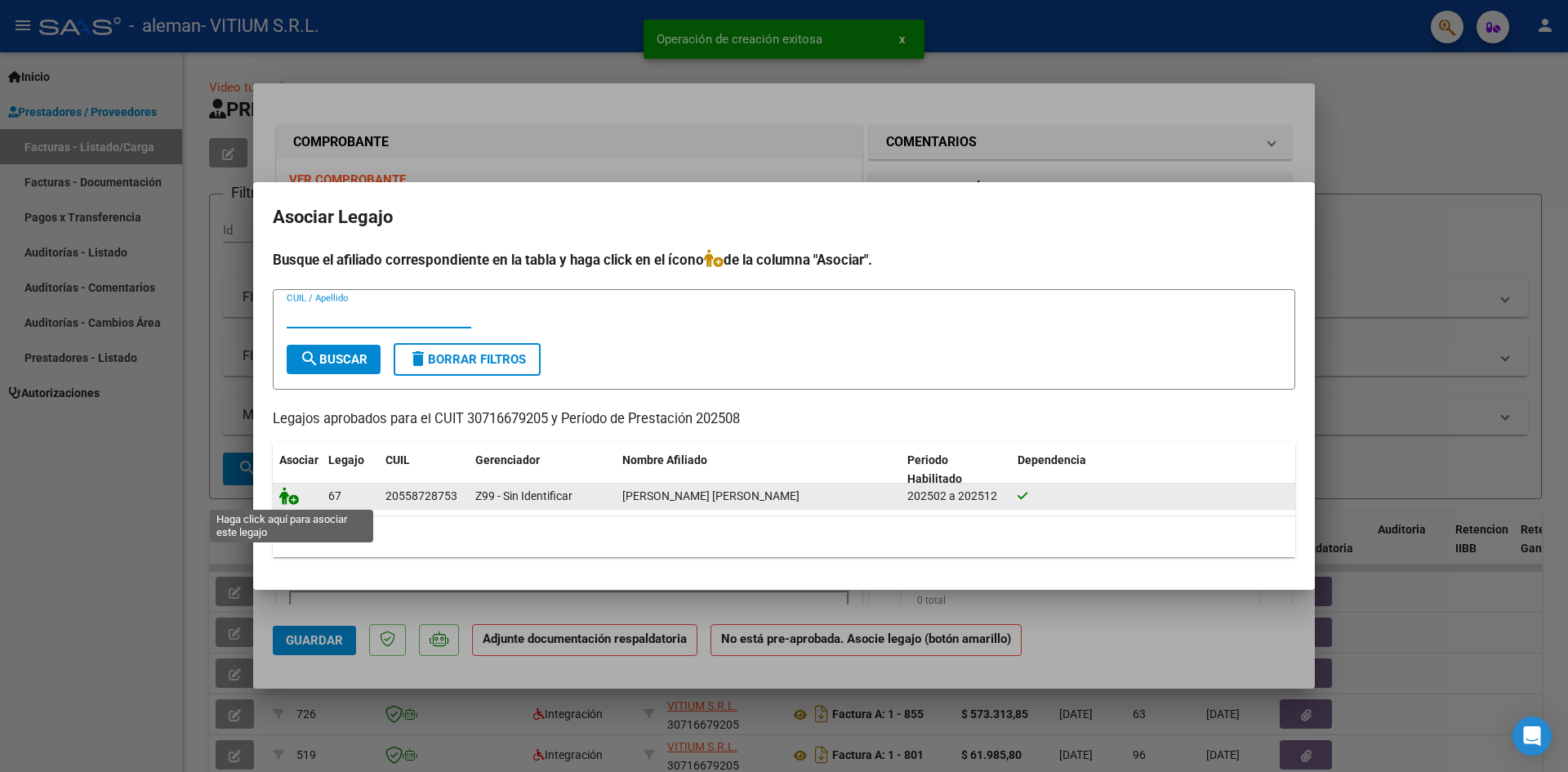
click at [294, 494] on icon at bounding box center [290, 495] width 20 height 18
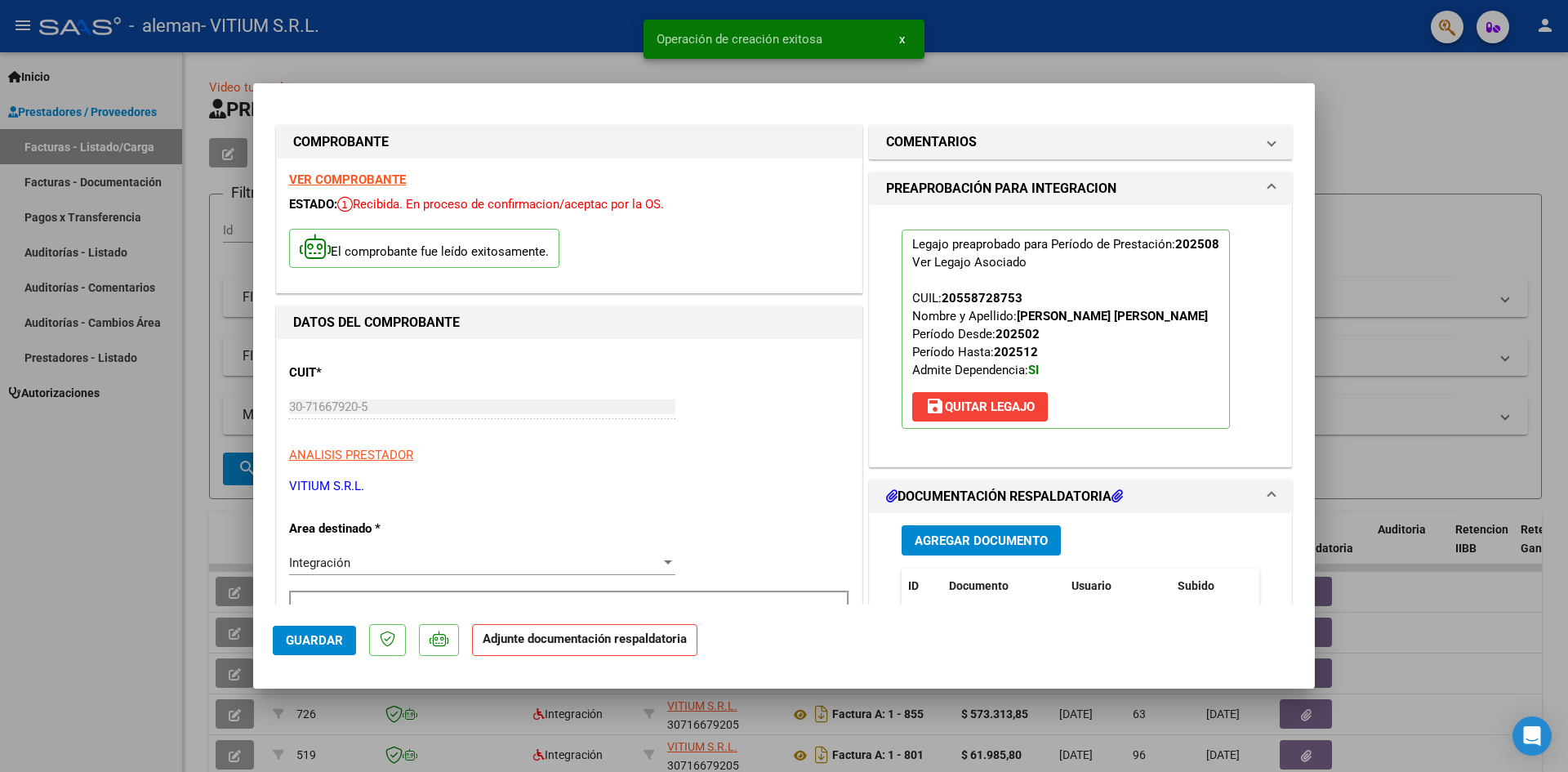
click at [953, 537] on span "Agregar Documento" at bounding box center [981, 540] width 133 height 15
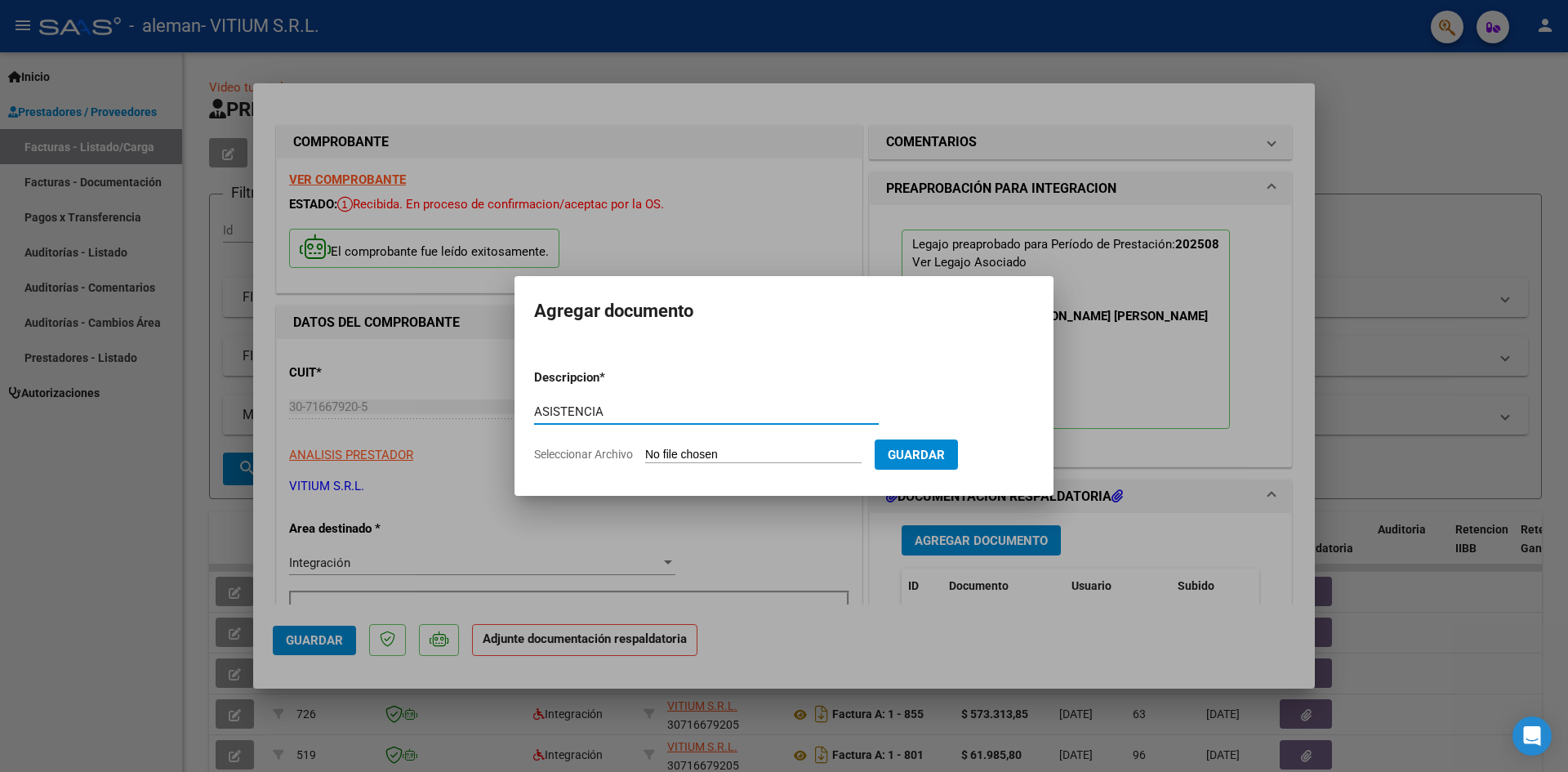
type input "ASISTENCIA"
click at [740, 448] on input "Seleccionar Archivo" at bounding box center [753, 456] width 217 height 16
type input "C:\fakepath\ASISTENCIA HTAL ALEMAN RIVADENEIRA AGOSTO.pdf"
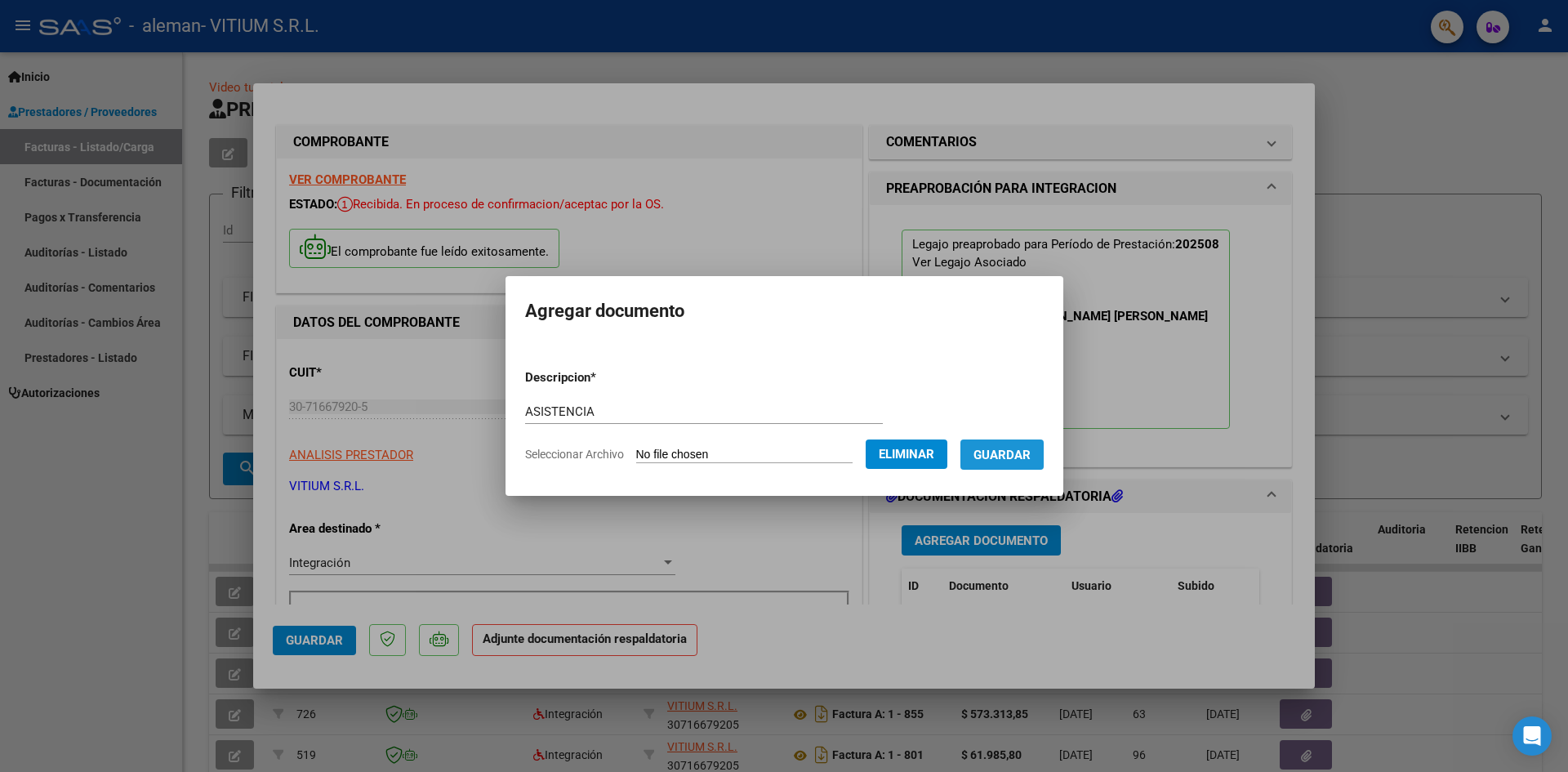
click at [1016, 451] on span "Guardar" at bounding box center [1002, 455] width 57 height 15
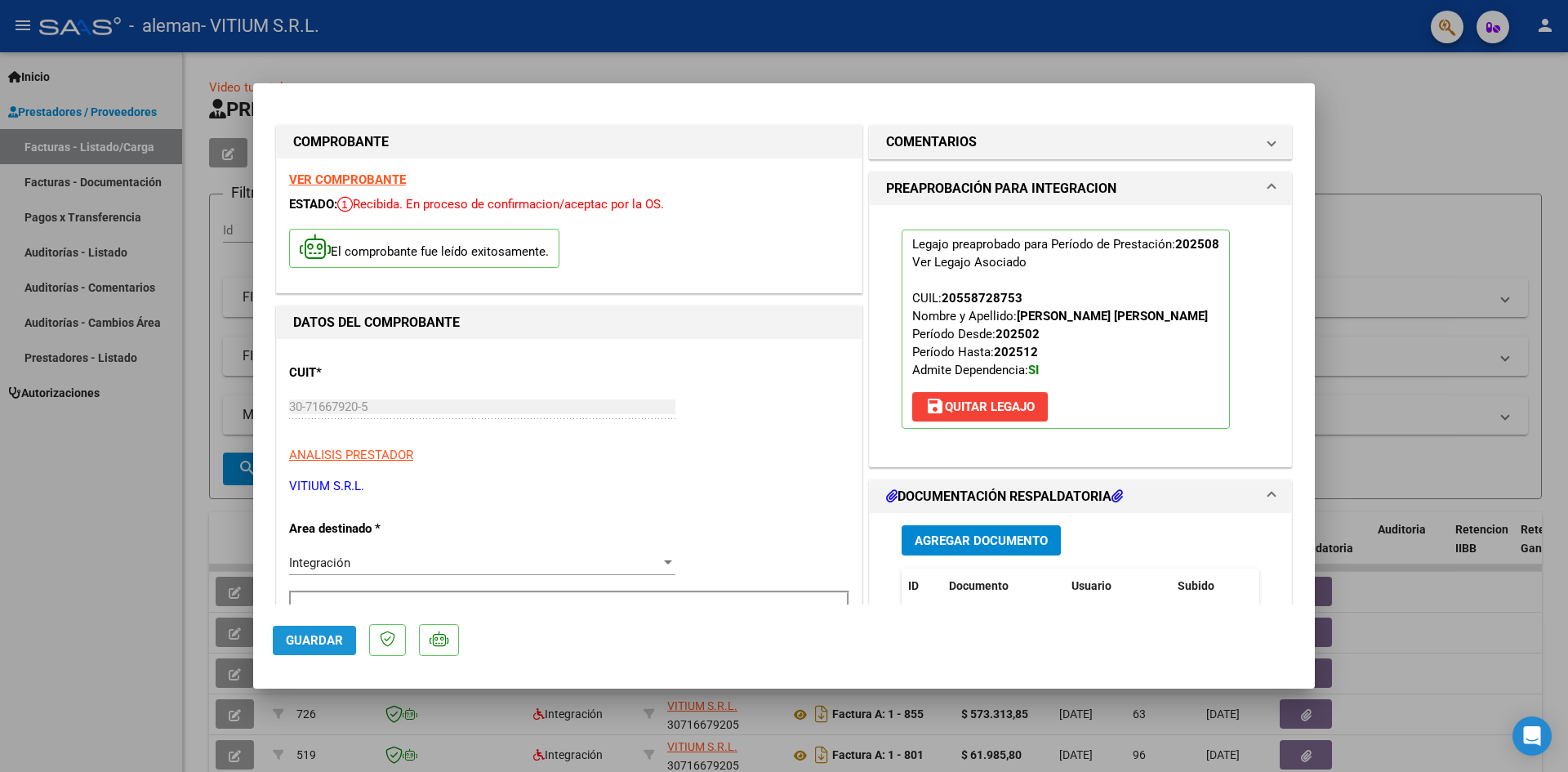
click at [318, 644] on span "Guardar" at bounding box center [314, 640] width 57 height 15
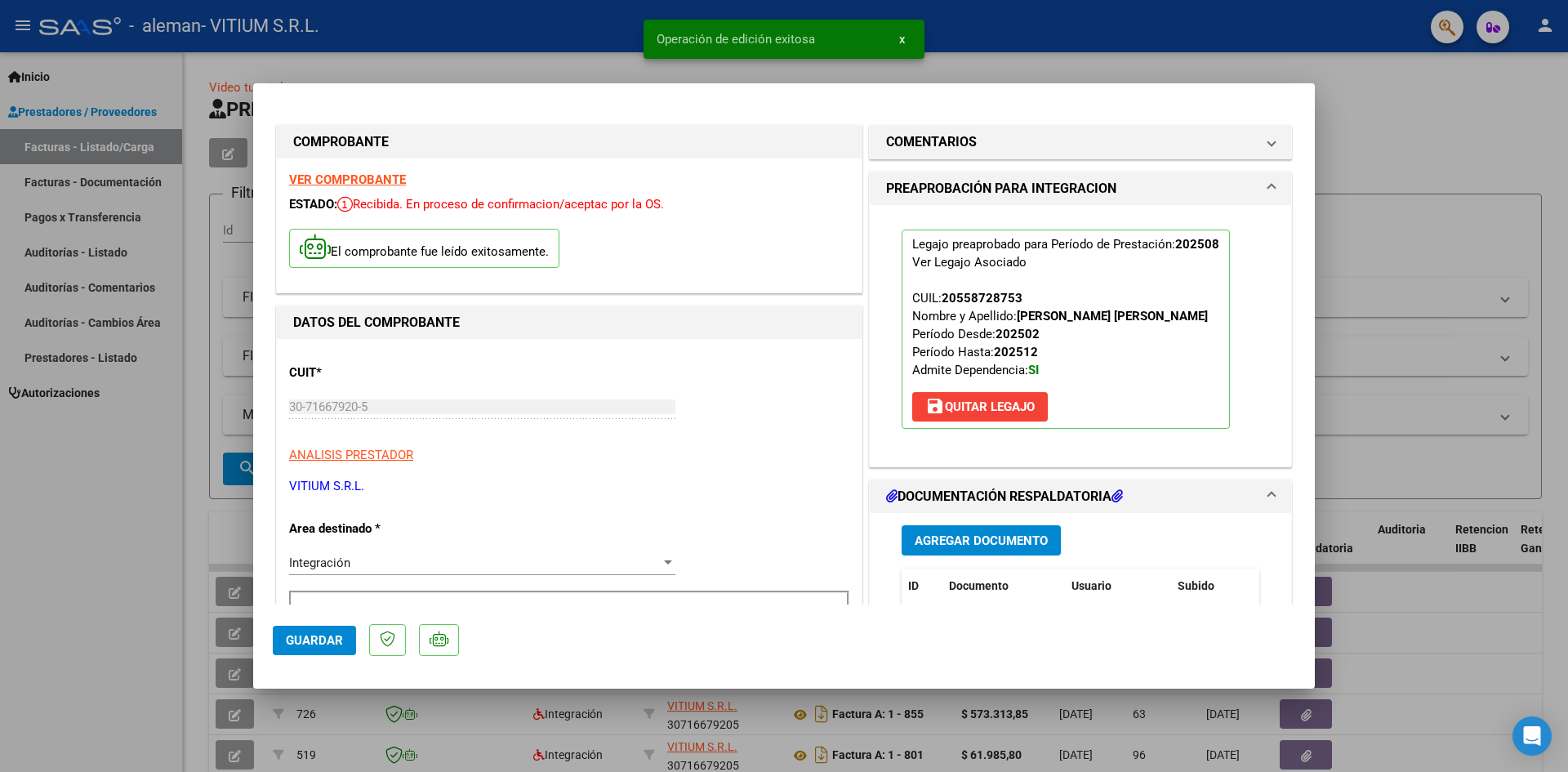
click at [193, 551] on div at bounding box center [784, 386] width 1568 height 772
type input "$ 0,00"
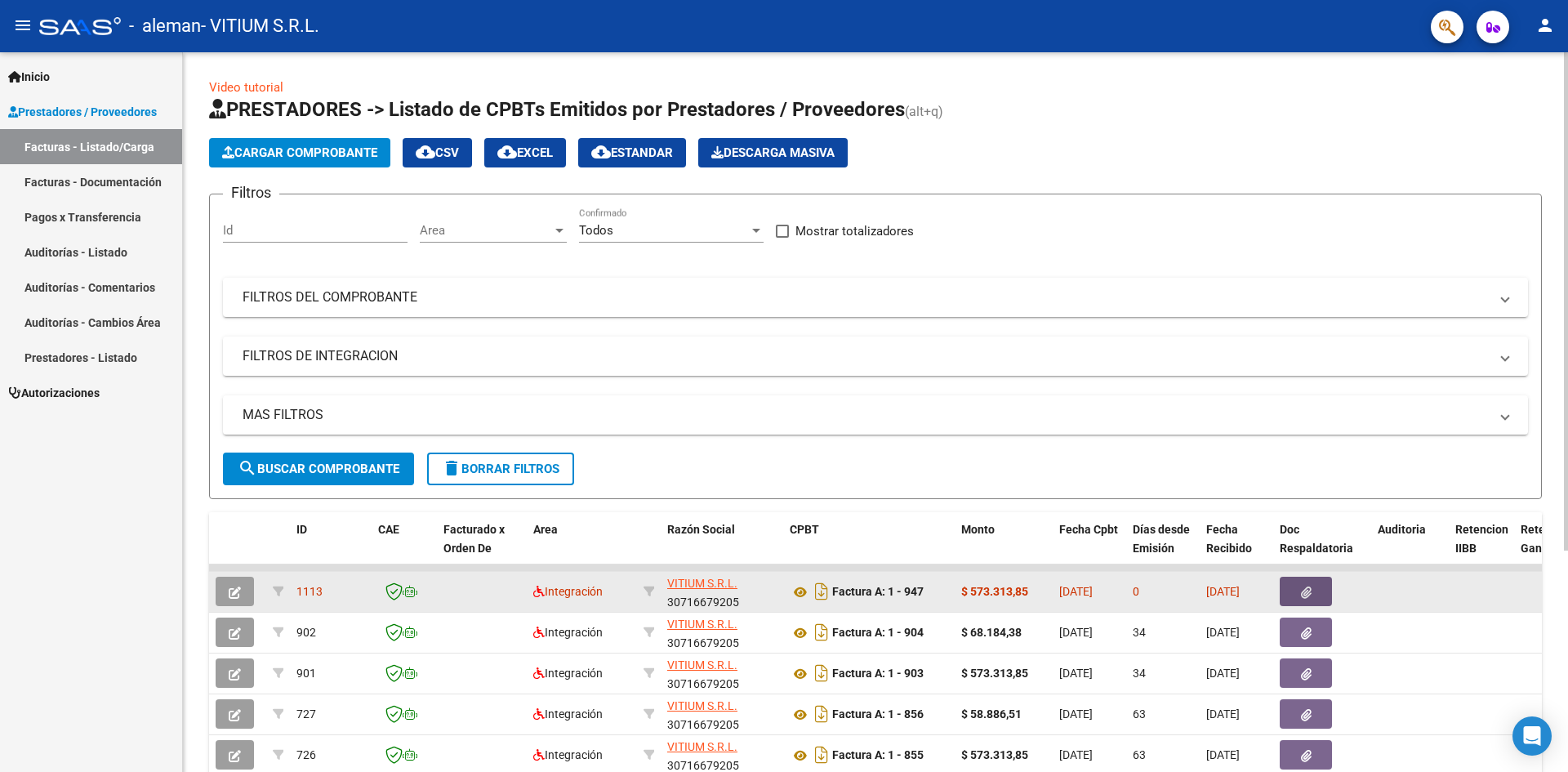
click at [1288, 593] on button "button" at bounding box center [1305, 591] width 52 height 30
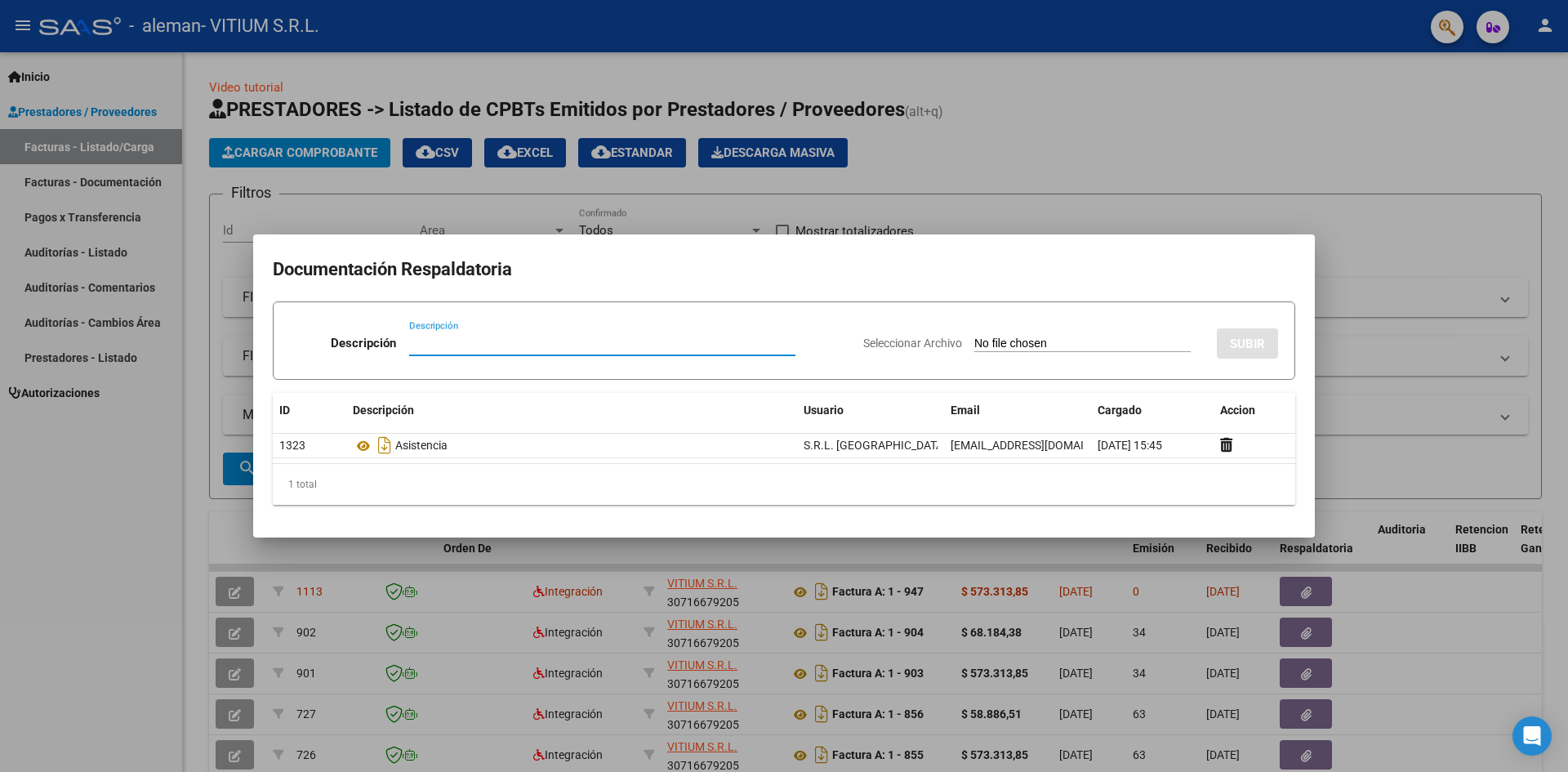
click at [145, 448] on div at bounding box center [784, 386] width 1568 height 772
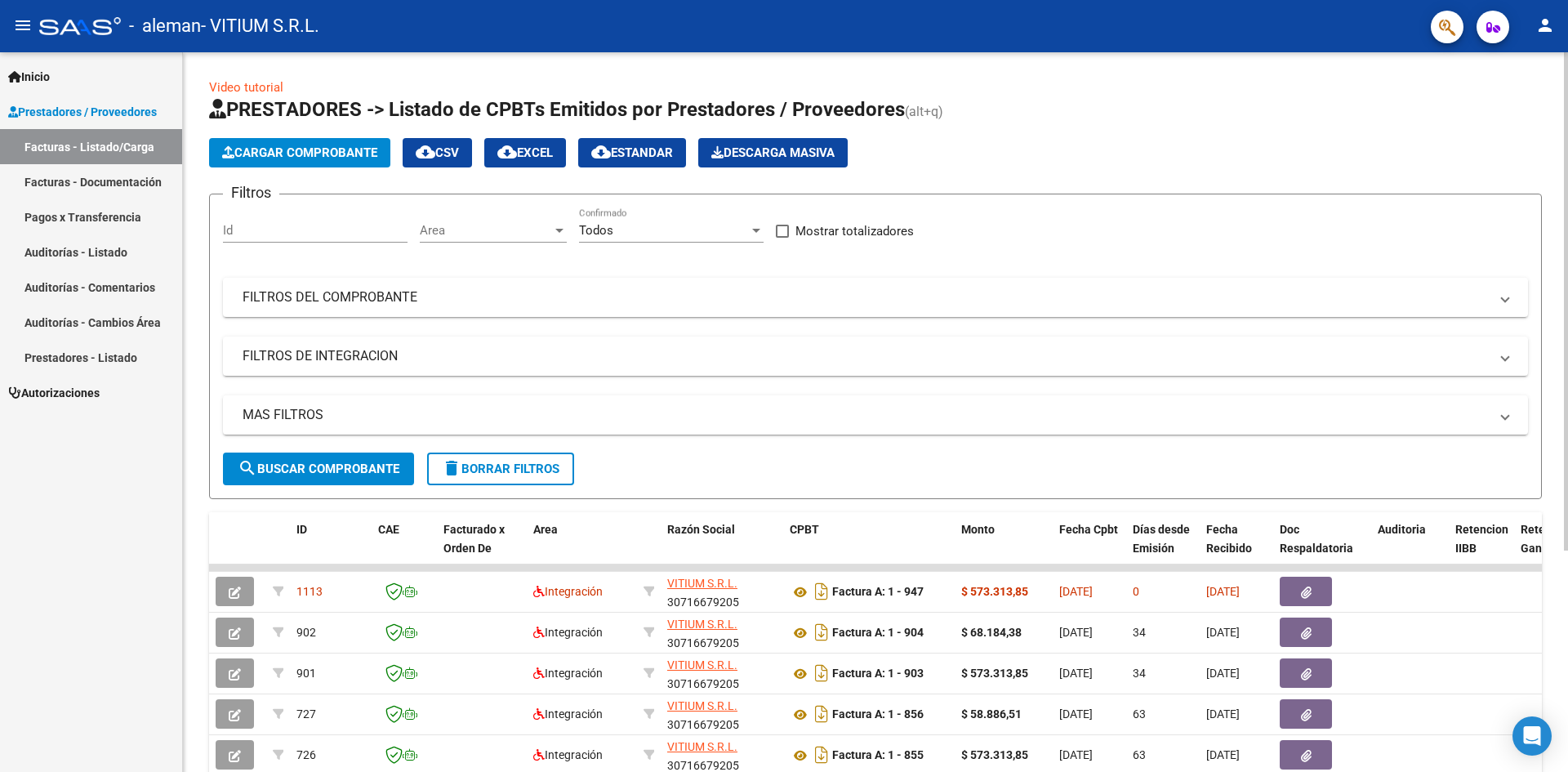
click at [324, 157] on span "Cargar Comprobante" at bounding box center [300, 152] width 155 height 15
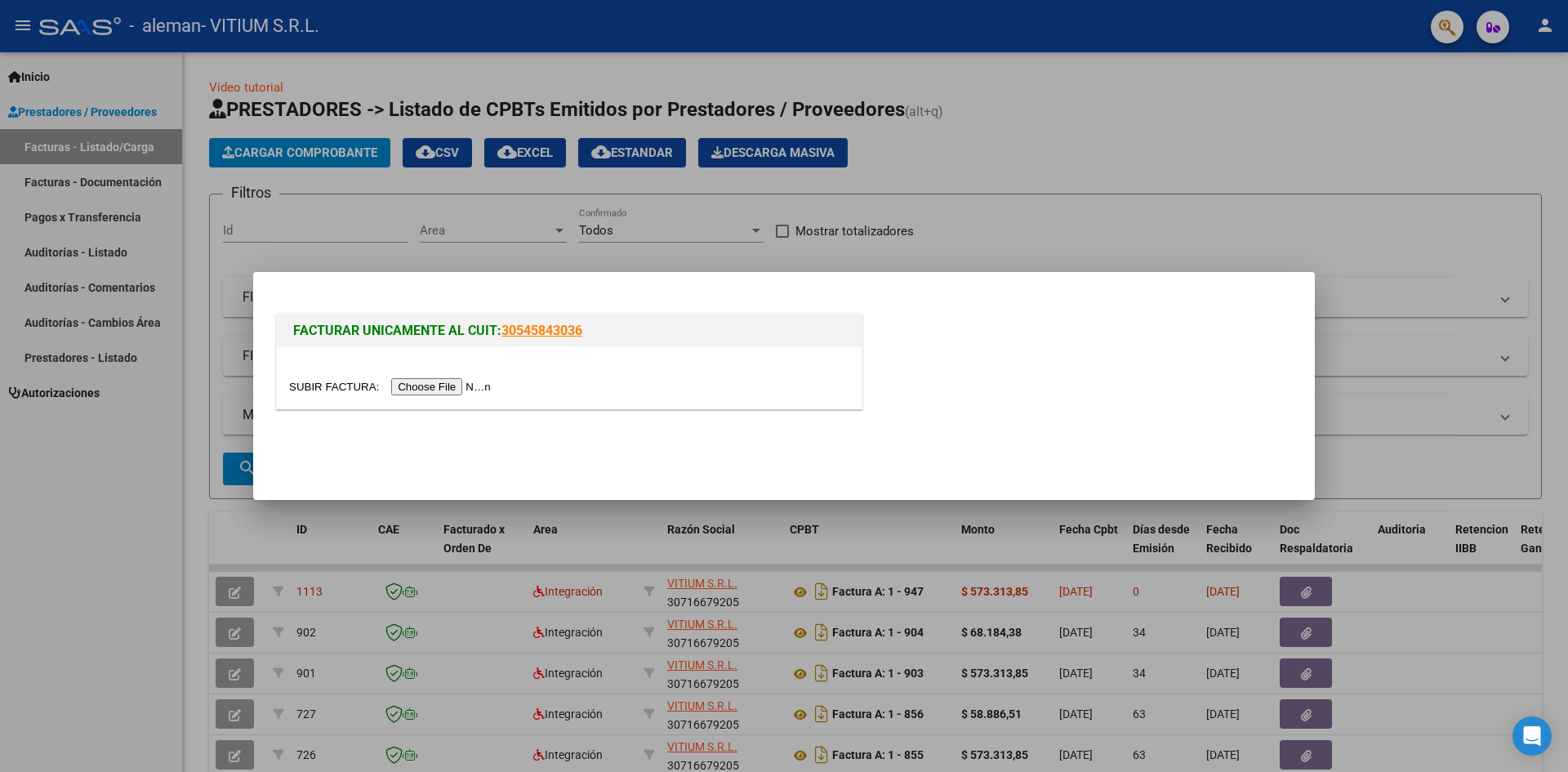
click at [429, 384] on input "file" at bounding box center [392, 386] width 207 height 17
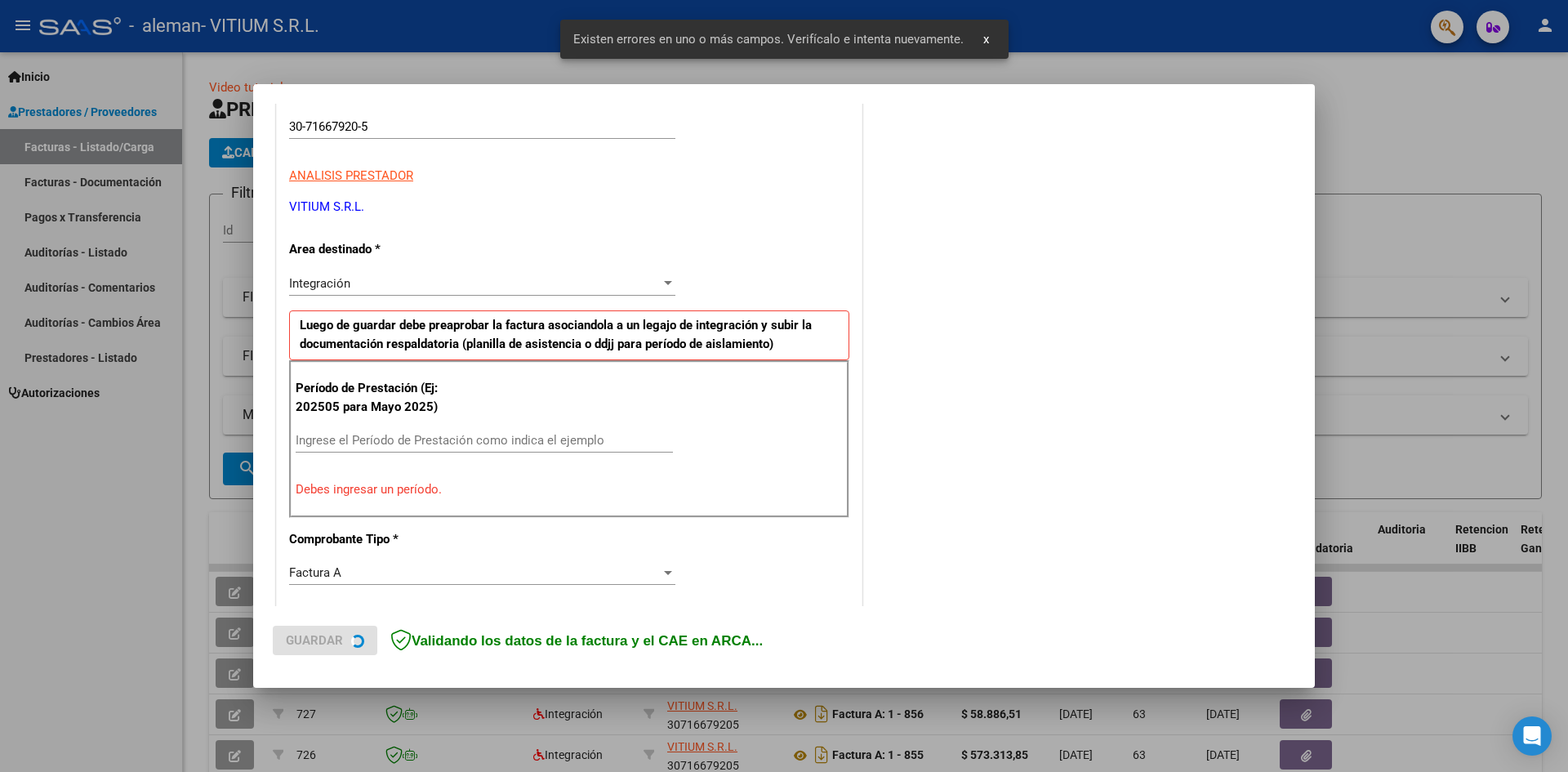
scroll to position [288, 0]
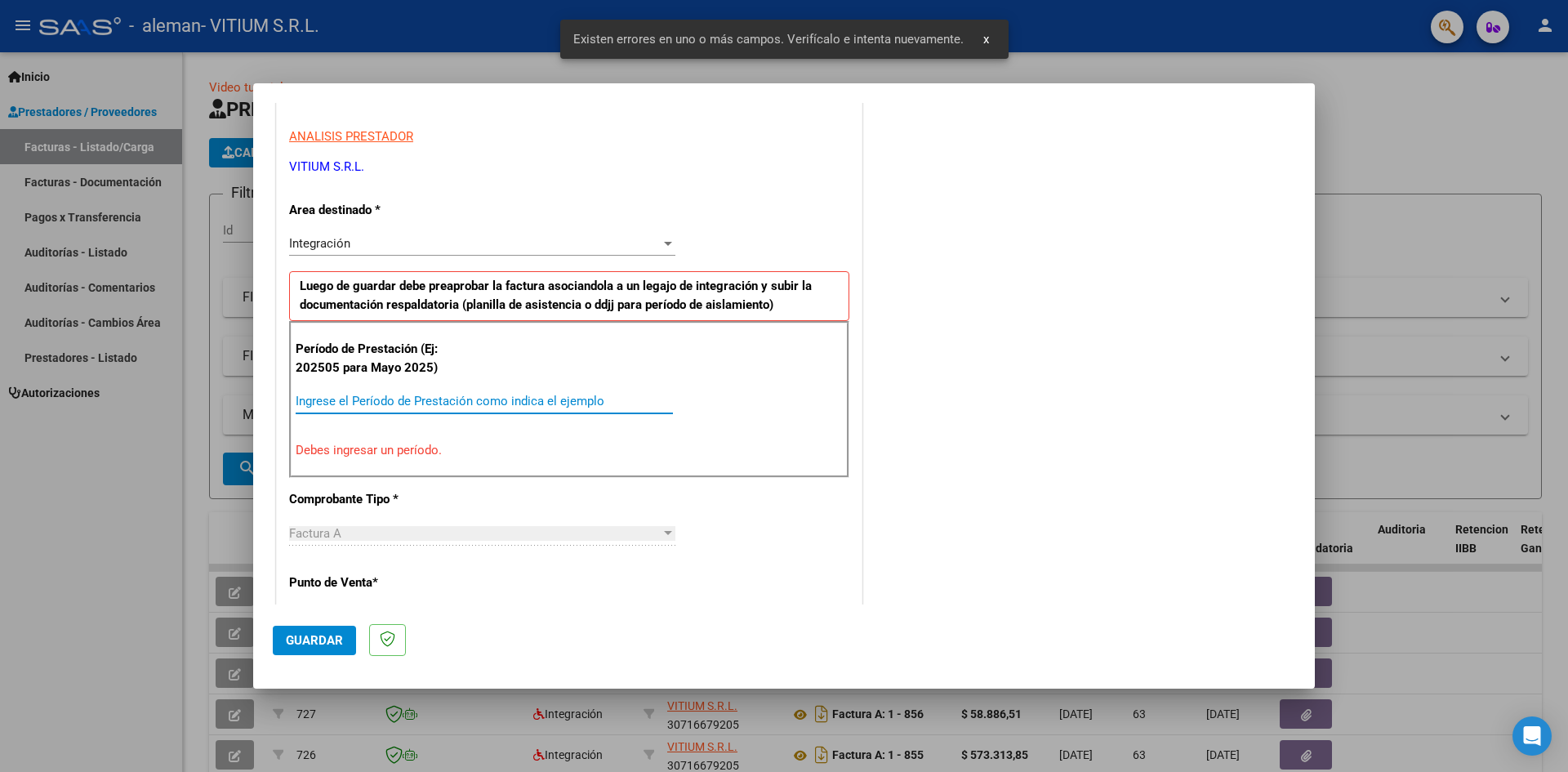
click at [397, 402] on input "Ingrese el Período de Prestación como indica el ejemplo" at bounding box center [484, 400] width 378 height 15
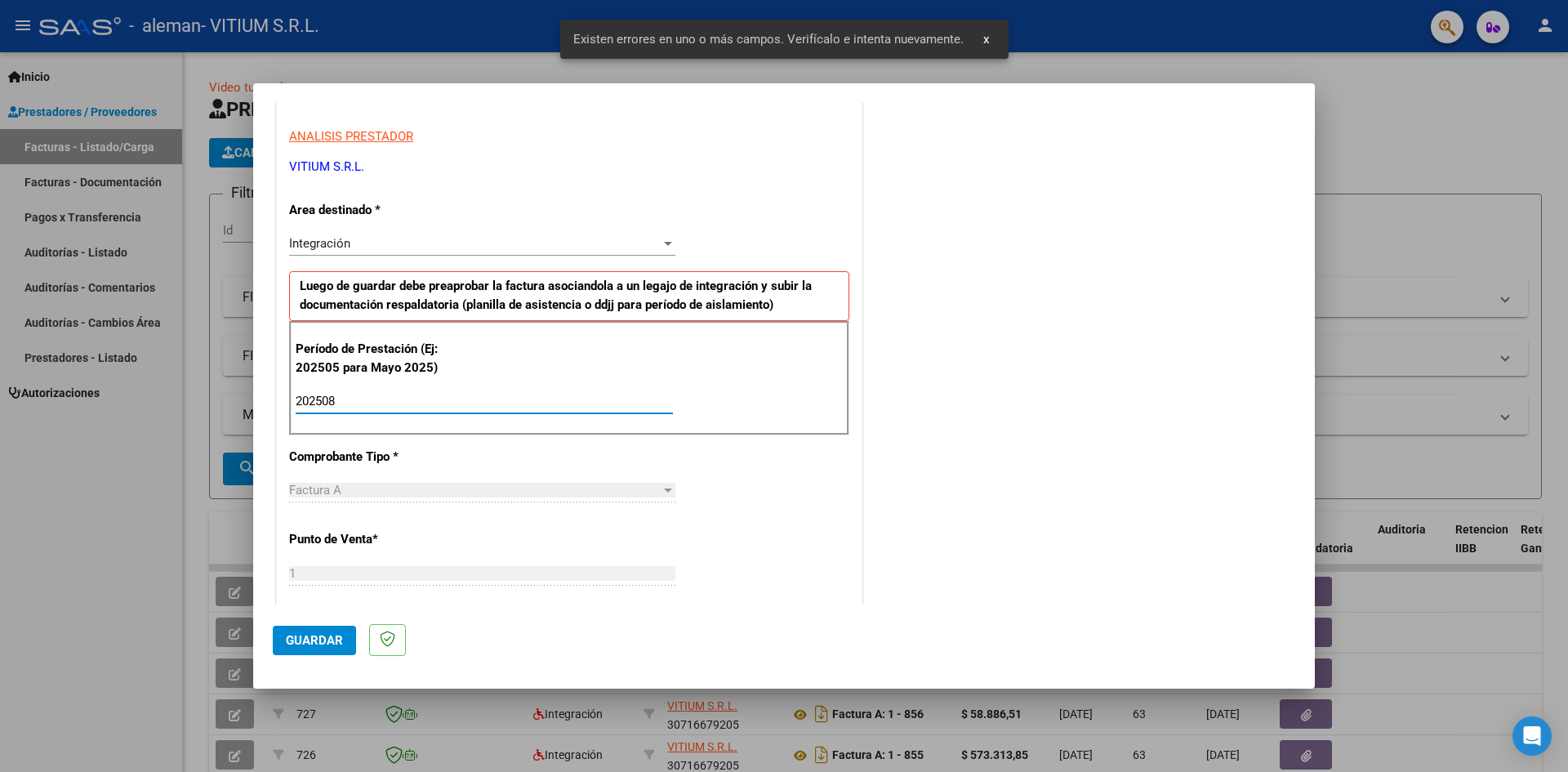
type input "202508"
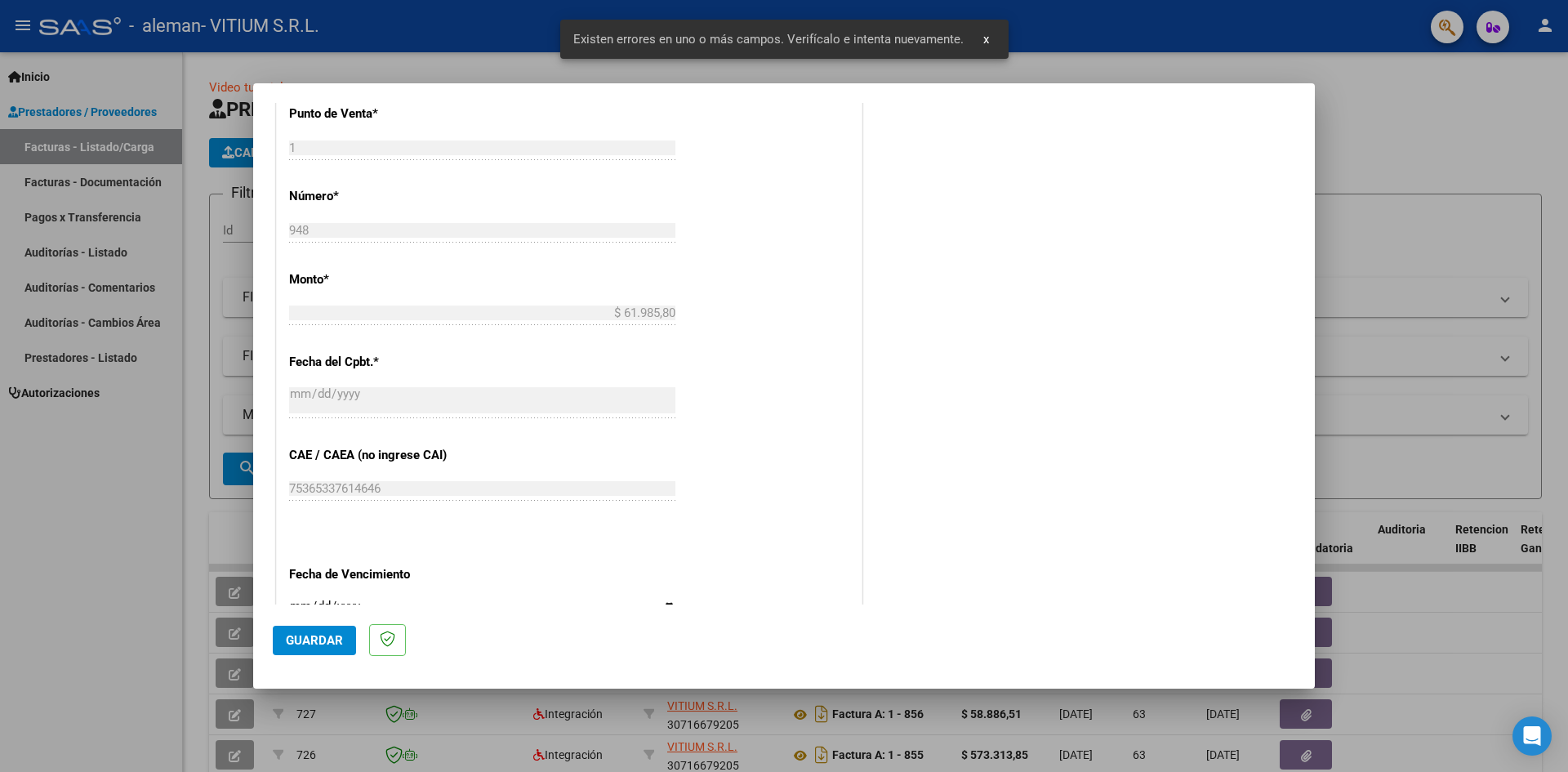
scroll to position [859, 0]
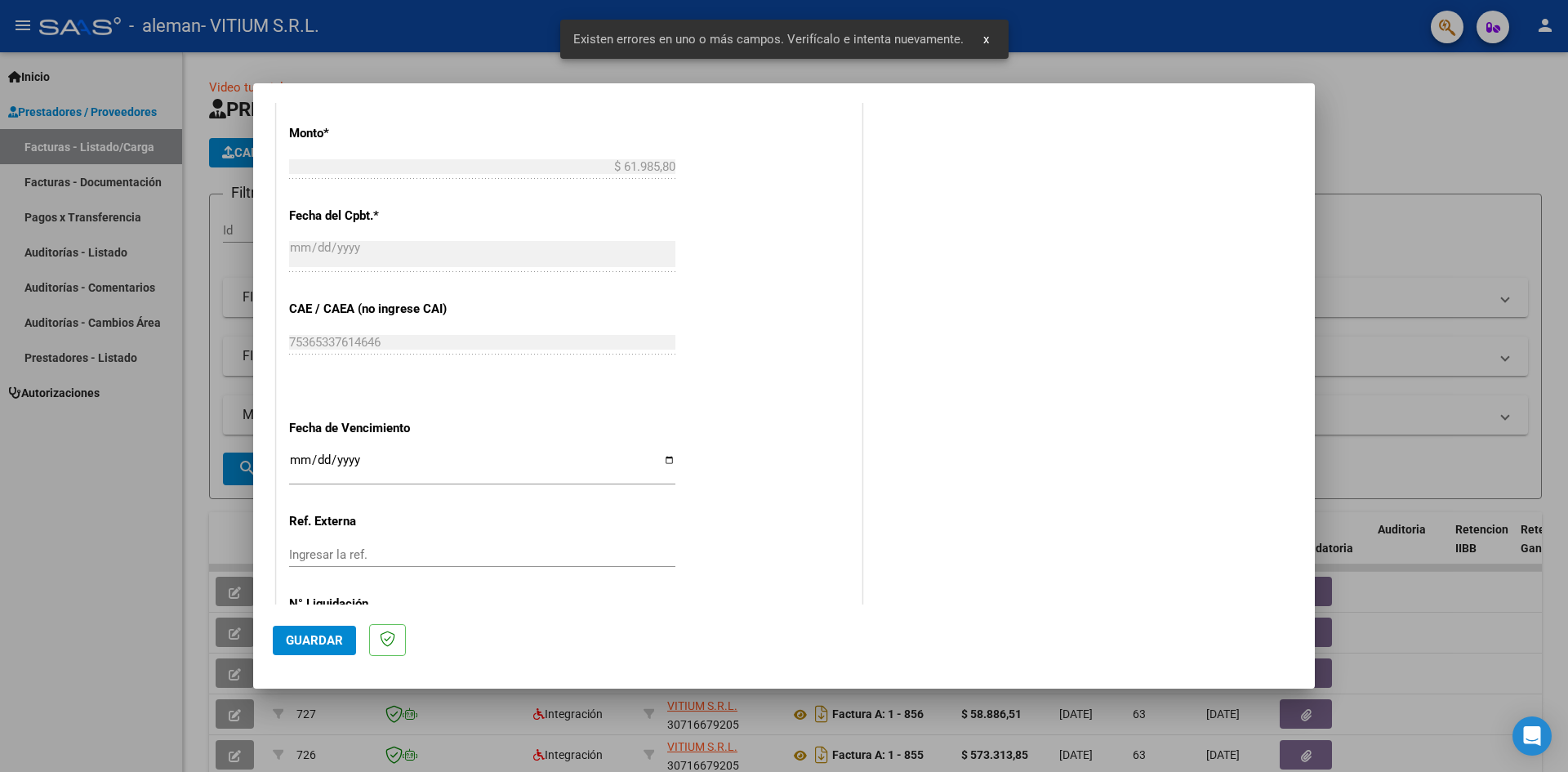
click at [660, 461] on input "Ingresar la fecha" at bounding box center [481, 466] width 387 height 26
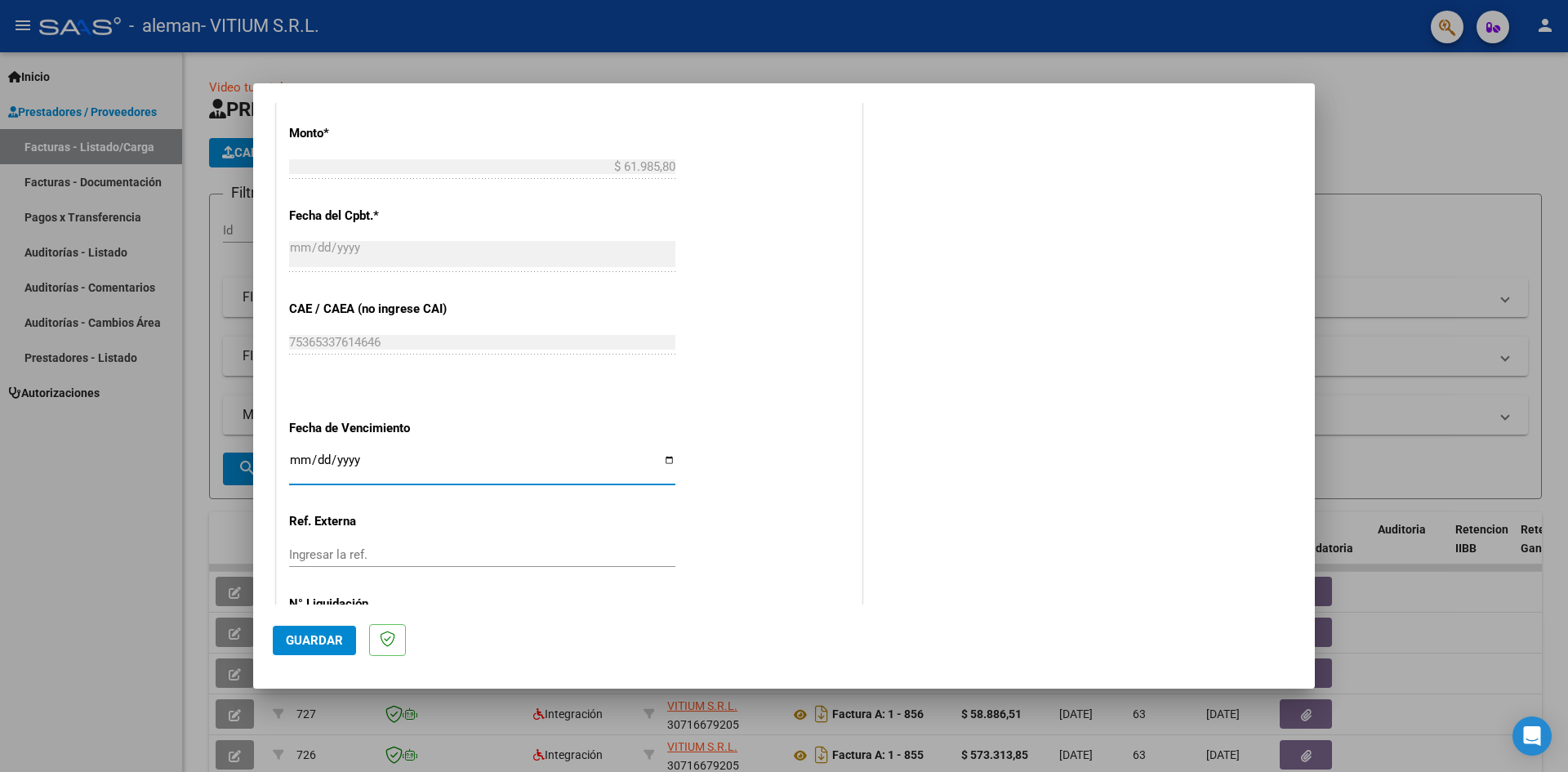
type input "[DATE]"
click at [326, 634] on span "Guardar" at bounding box center [314, 640] width 57 height 15
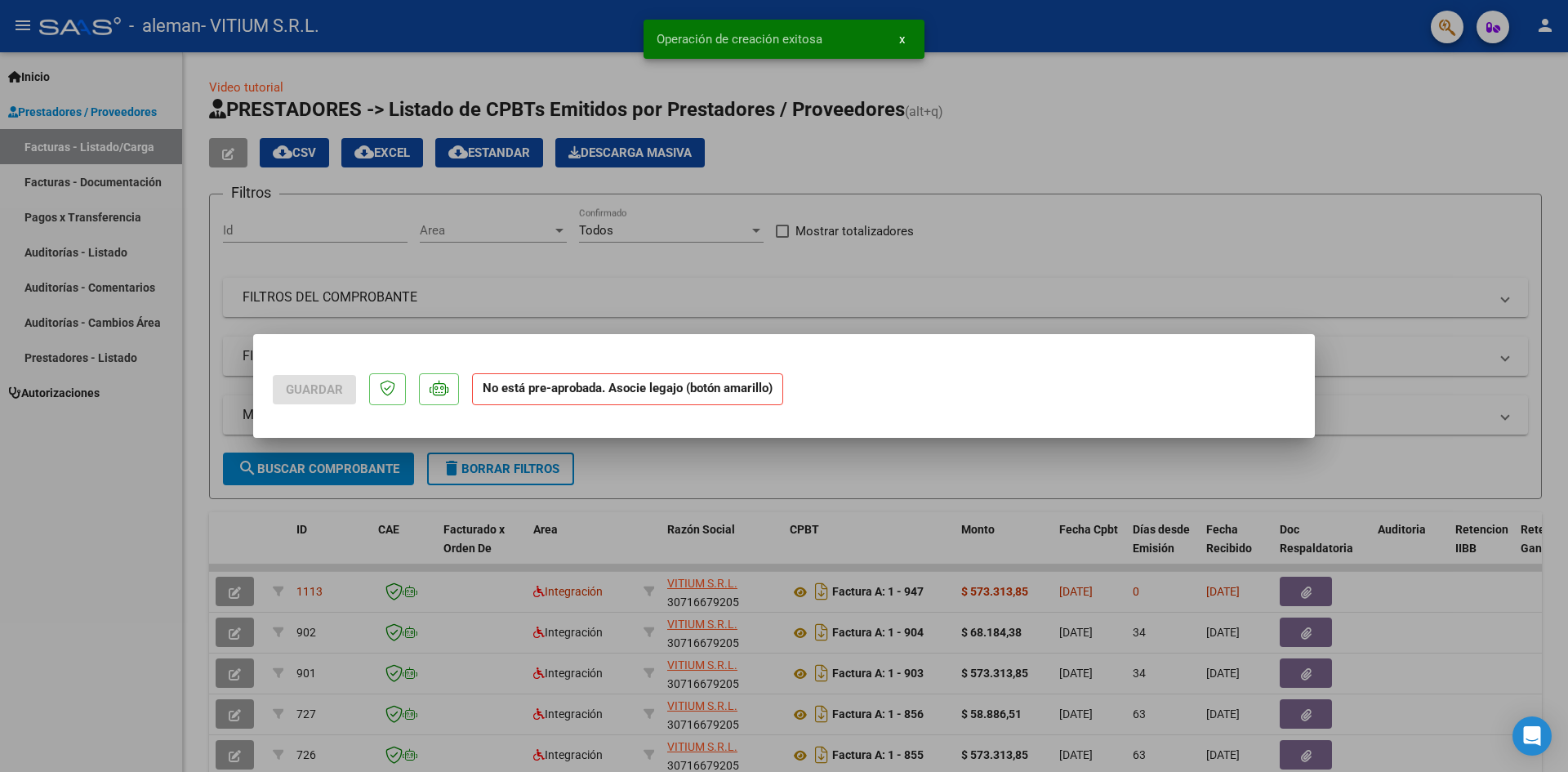
scroll to position [0, 0]
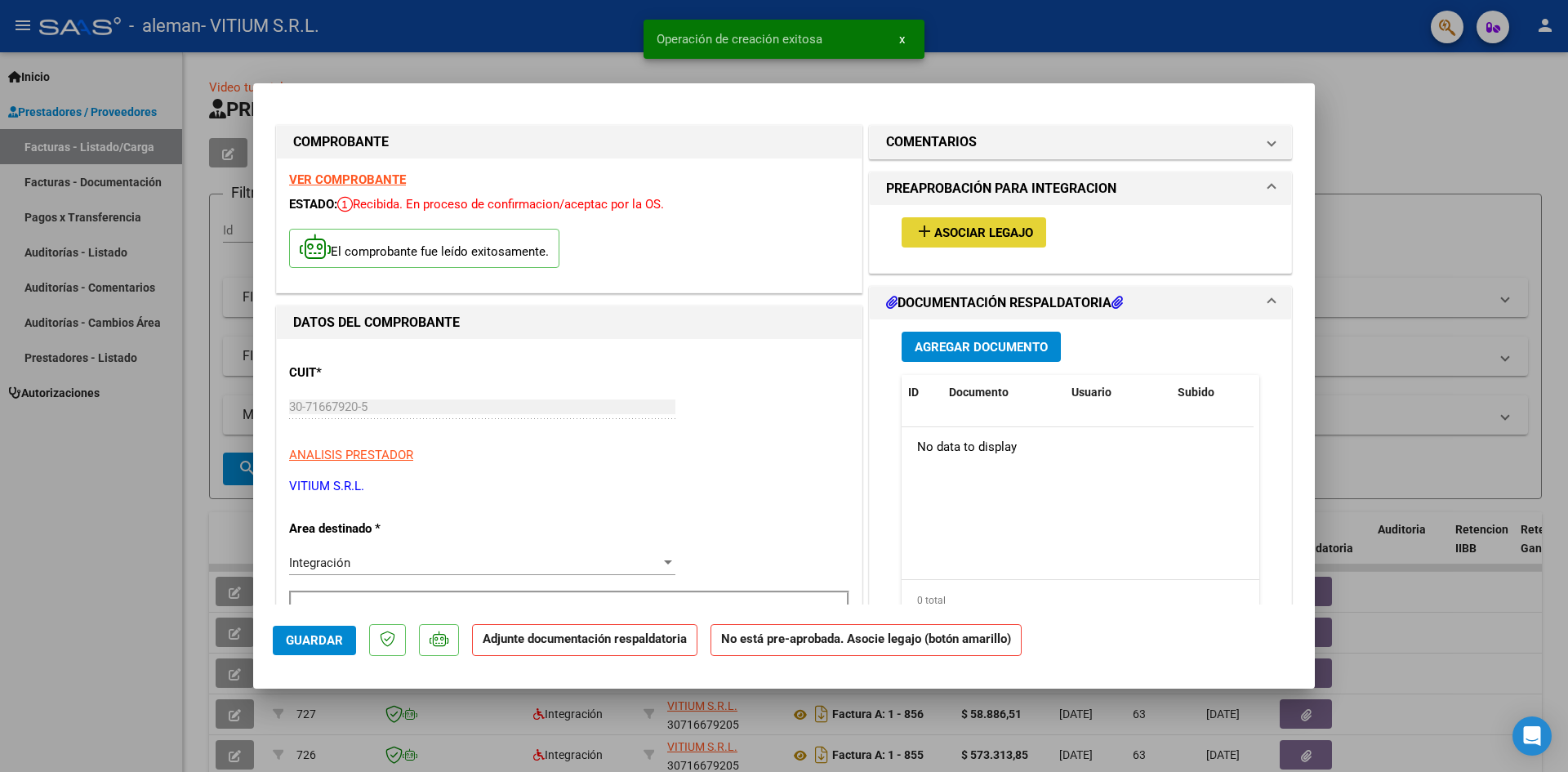
click at [970, 223] on button "add Asociar Legajo" at bounding box center [974, 232] width 144 height 31
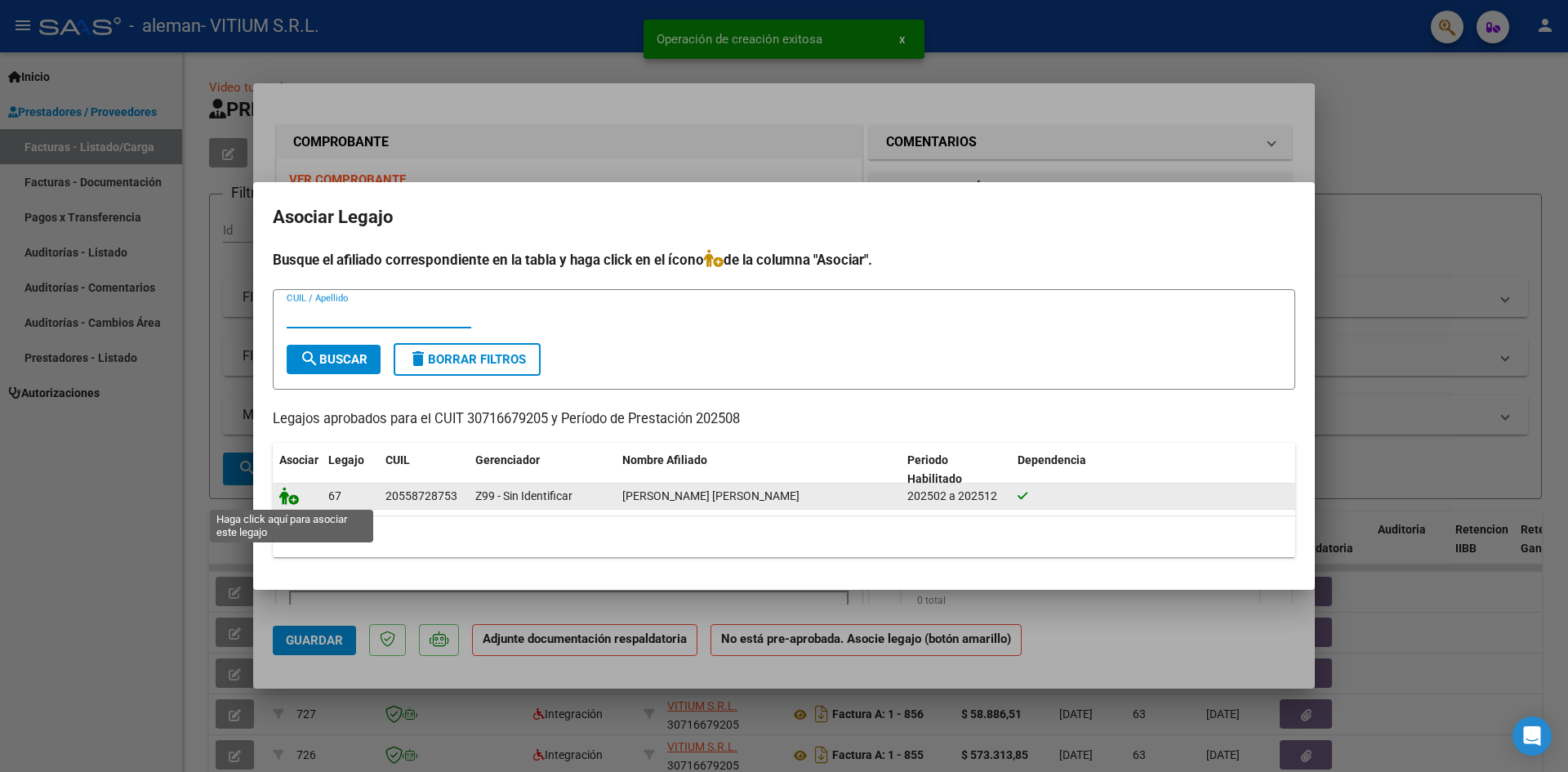
click at [286, 499] on icon at bounding box center [290, 495] width 20 height 18
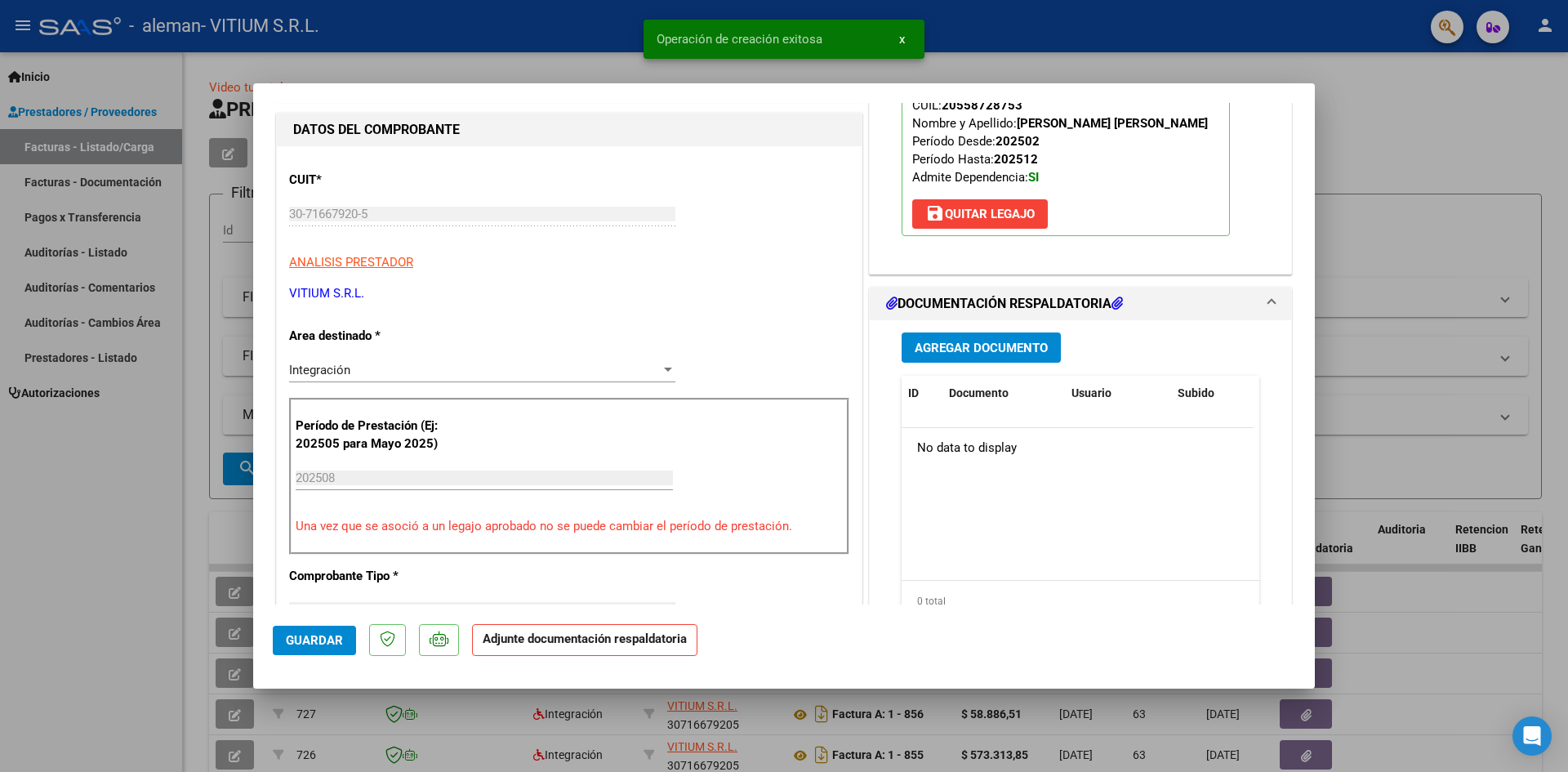
scroll to position [245, 0]
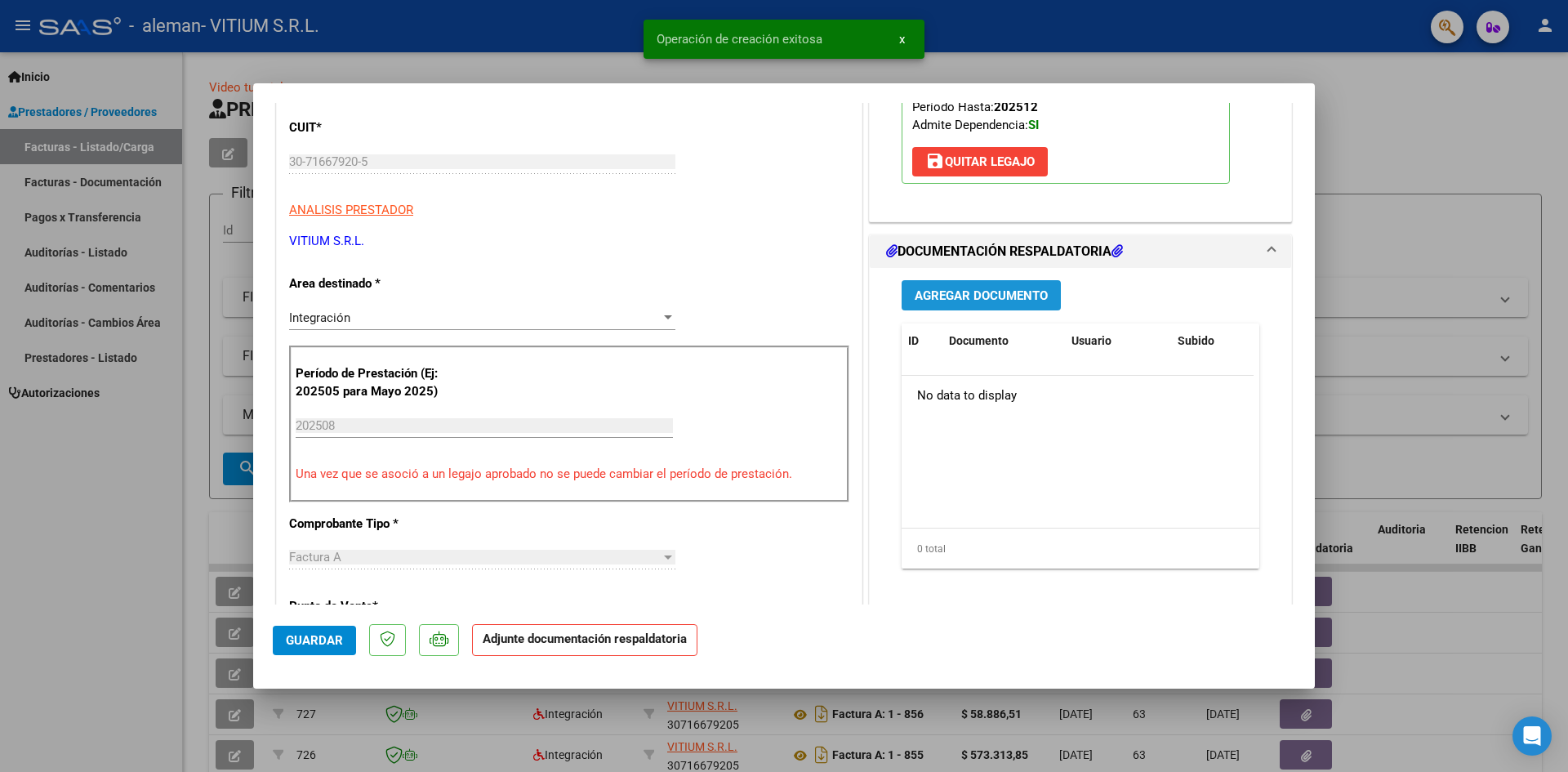
click at [957, 300] on span "Agregar Documento" at bounding box center [981, 296] width 133 height 15
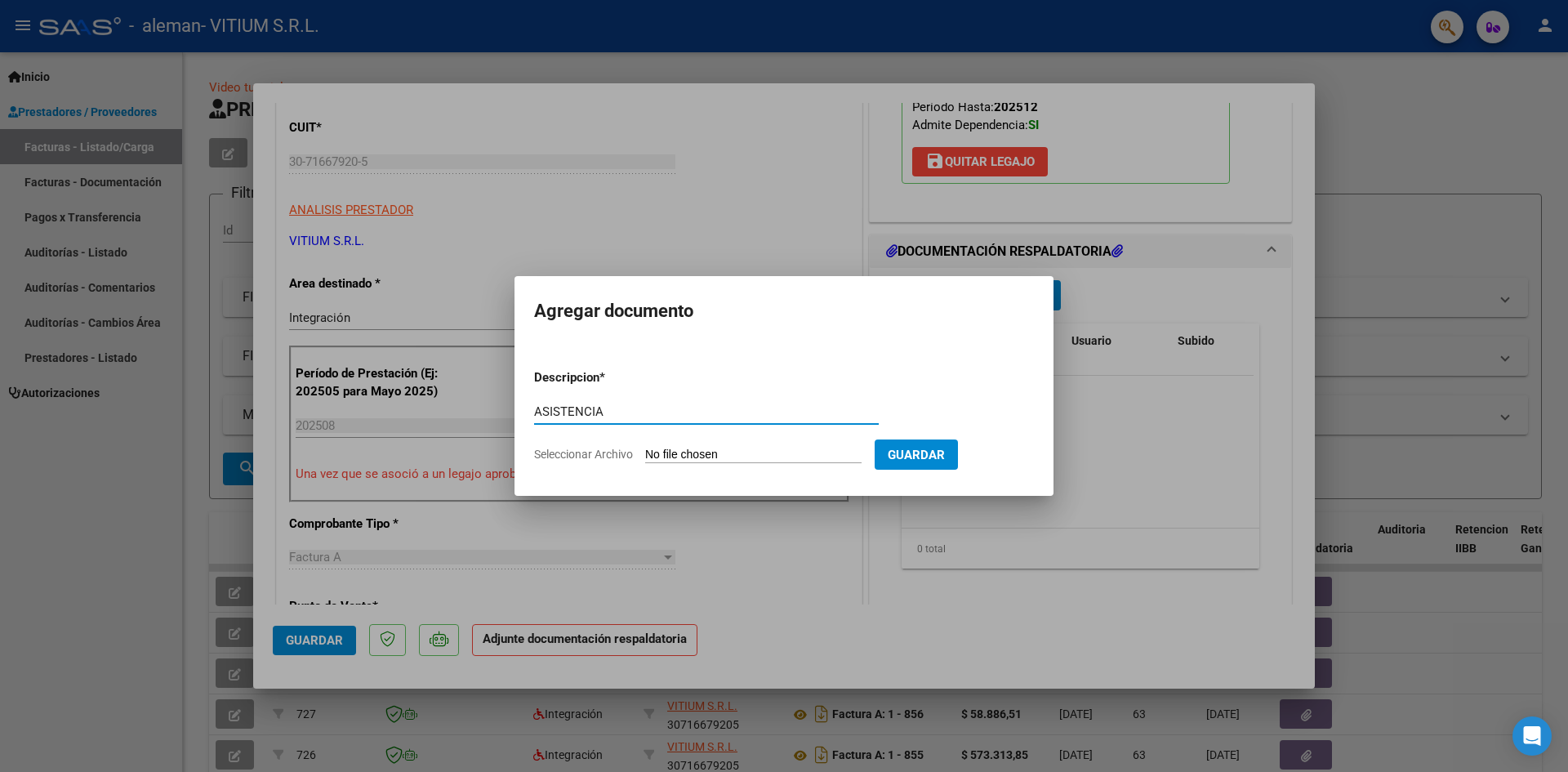
type input "ASISTENCIA"
click at [664, 451] on input "Seleccionar Archivo" at bounding box center [753, 456] width 217 height 16
type input "C:\fakepath\ASISTENCIA HTAL ALEMAN RIVADENEIRA AGOSTO.pdf"
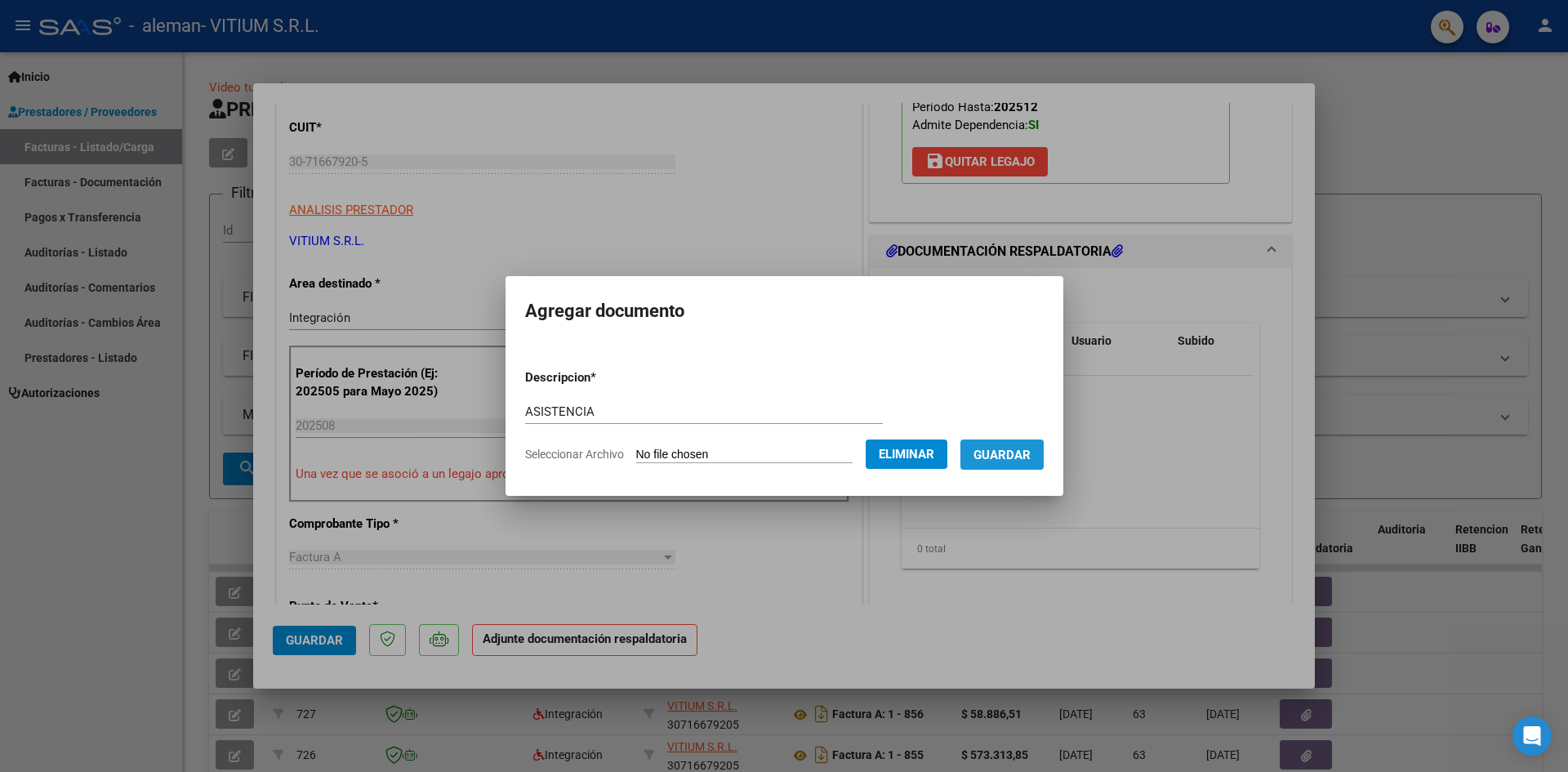
click at [1007, 456] on span "Guardar" at bounding box center [1002, 455] width 57 height 15
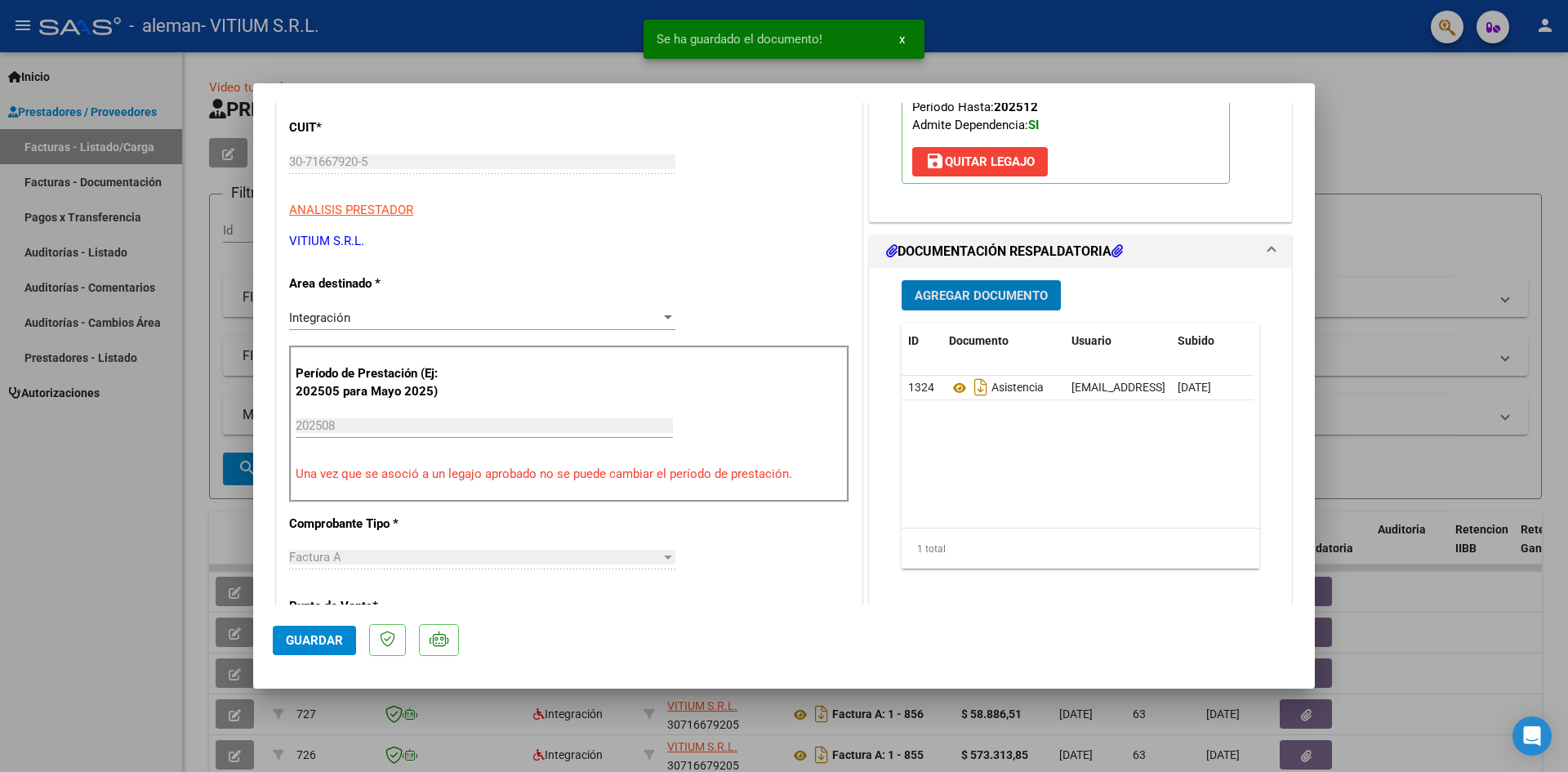
click at [314, 658] on mat-dialog-actions "Guardar" at bounding box center [784, 636] width 1022 height 64
click at [312, 648] on button "Guardar" at bounding box center [314, 641] width 83 height 30
click at [84, 576] on div at bounding box center [784, 386] width 1568 height 772
type input "$ 0,00"
